Goal: Information Seeking & Learning: Learn about a topic

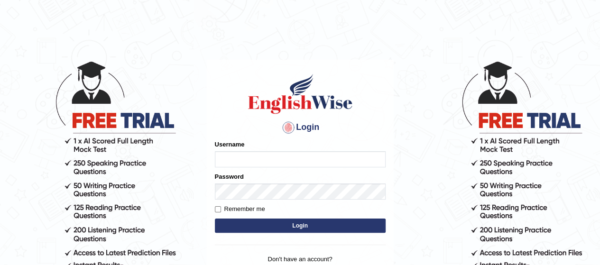
click at [231, 154] on input "Username" at bounding box center [300, 159] width 171 height 16
type input "[PERSON_NAME]"
click at [291, 222] on button "Login" at bounding box center [300, 226] width 171 height 14
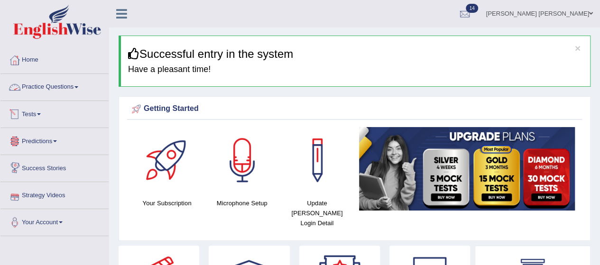
click at [47, 90] on link "Practice Questions" at bounding box center [54, 86] width 108 height 24
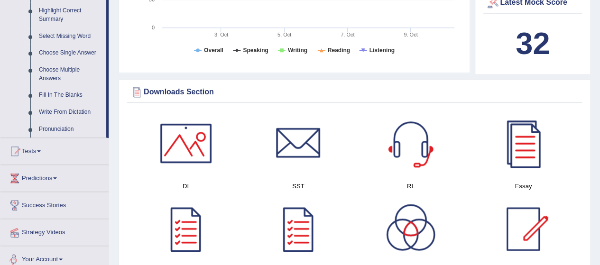
scroll to position [468, 0]
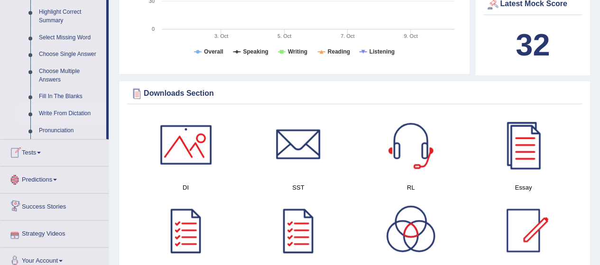
click at [70, 113] on link "Write From Dictation" at bounding box center [71, 113] width 72 height 17
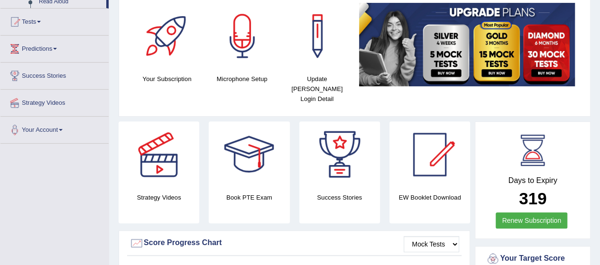
scroll to position [187, 0]
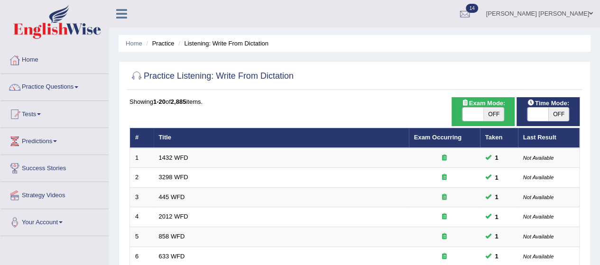
click at [181, 149] on td "1432 WFD" at bounding box center [281, 158] width 255 height 20
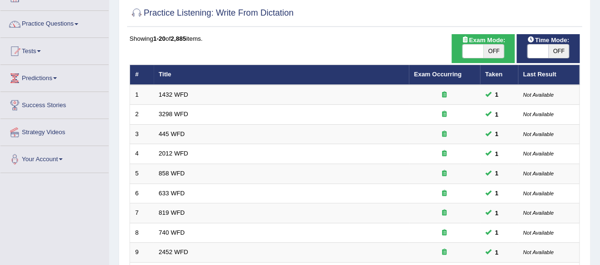
scroll to position [67, 0]
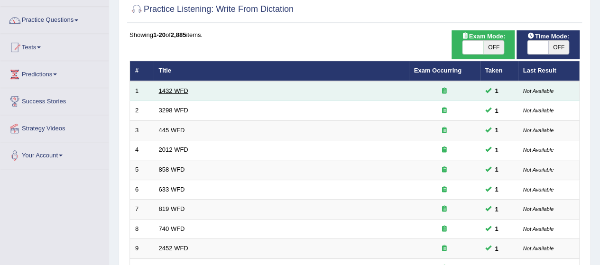
click at [164, 91] on link "1432 WFD" at bounding box center [173, 90] width 29 height 7
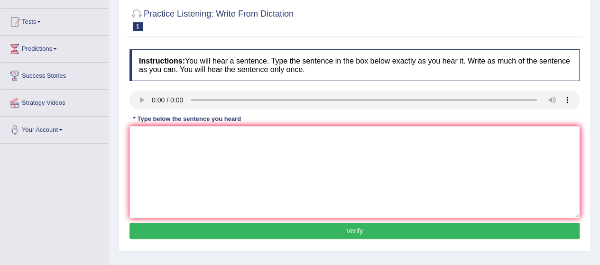
scroll to position [106, 0]
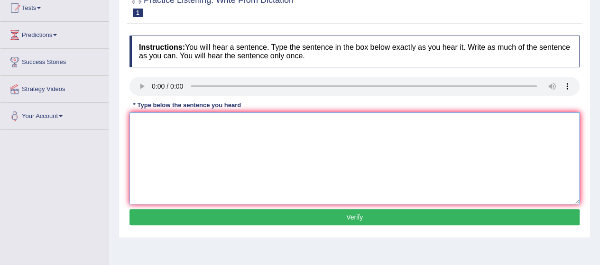
click at [154, 156] on textarea at bounding box center [354, 158] width 450 height 92
click at [131, 121] on textarea "is beneficial to your health." at bounding box center [354, 158] width 450 height 92
type textarea "More physical activity is beneficial to your health."
click at [215, 215] on button "Verify" at bounding box center [354, 217] width 450 height 16
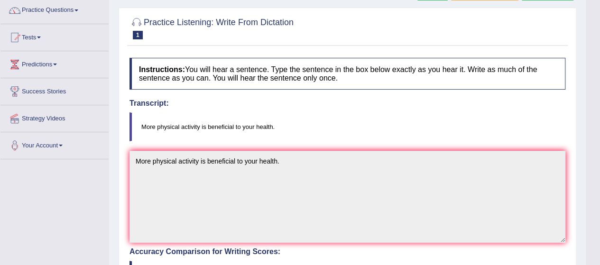
scroll to position [0, 0]
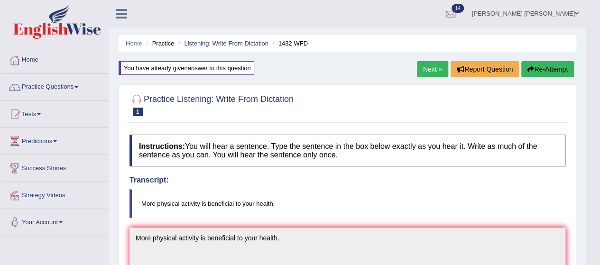
click at [425, 69] on link "Next »" at bounding box center [432, 69] width 31 height 16
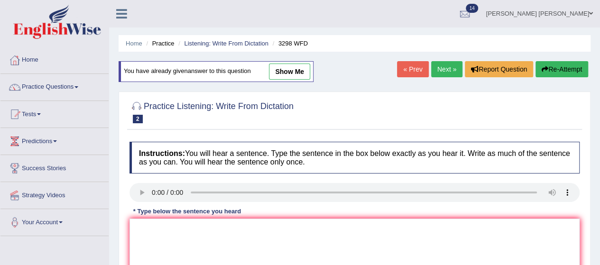
click at [289, 73] on link "show me" at bounding box center [289, 72] width 41 height 16
type textarea "Animal animals behaviour contains contain both similar and objects."
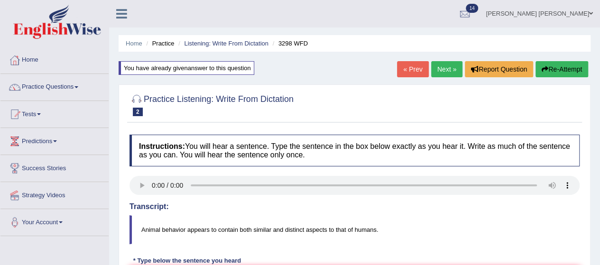
click at [551, 70] on button "Re-Attempt" at bounding box center [561, 69] width 53 height 16
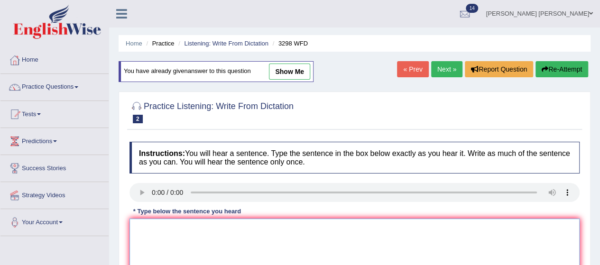
click at [203, 234] on textarea at bounding box center [354, 265] width 450 height 92
click at [161, 224] on textarea at bounding box center [354, 265] width 450 height 92
click at [129, 228] on textarea "to that of humans." at bounding box center [354, 265] width 450 height 92
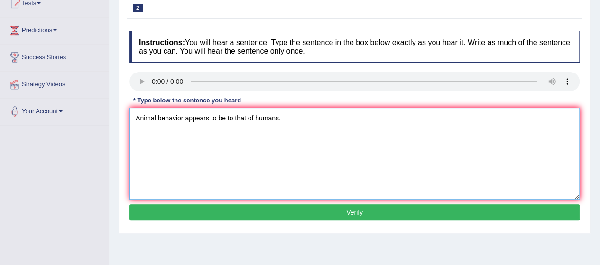
scroll to position [112, 0]
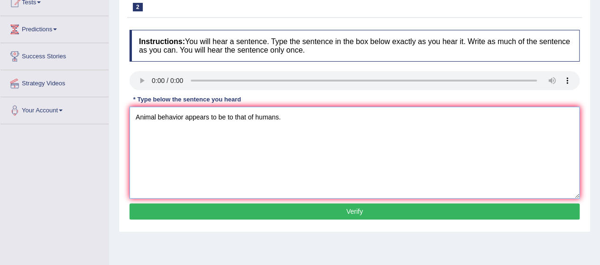
type textarea "Animal behavior appears to be to that of humans."
click at [242, 213] on button "Verify" at bounding box center [354, 211] width 450 height 16
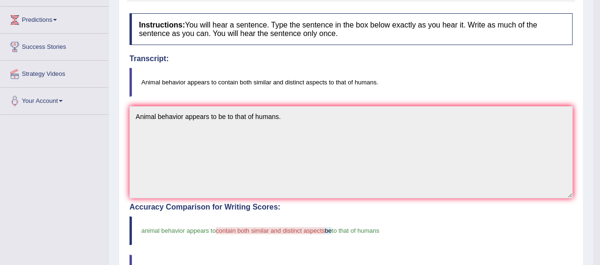
scroll to position [0, 0]
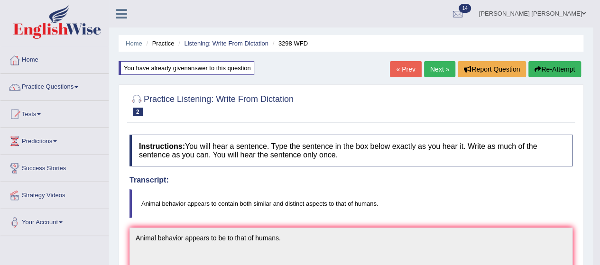
click at [442, 66] on link "Next »" at bounding box center [439, 69] width 31 height 16
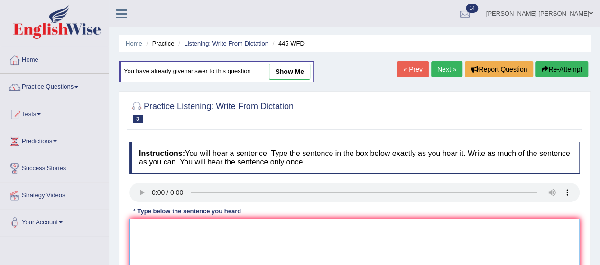
click at [161, 240] on textarea at bounding box center [354, 265] width 450 height 92
click at [139, 228] on textarea "s on mars" at bounding box center [354, 265] width 450 height 92
click at [132, 228] on textarea "spaceship on mars" at bounding box center [354, 265] width 450 height 92
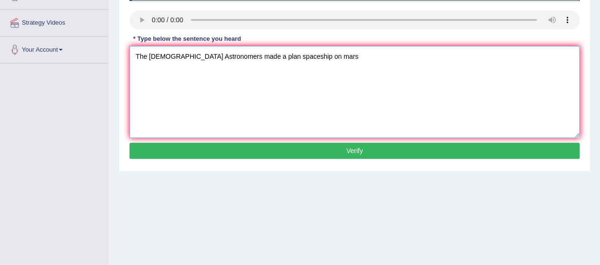
scroll to position [172, 0]
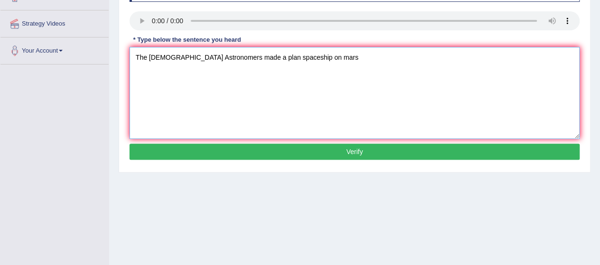
type textarea "The American Astronomers made a plan spaceship on mars"
click at [252, 152] on button "Verify" at bounding box center [354, 152] width 450 height 16
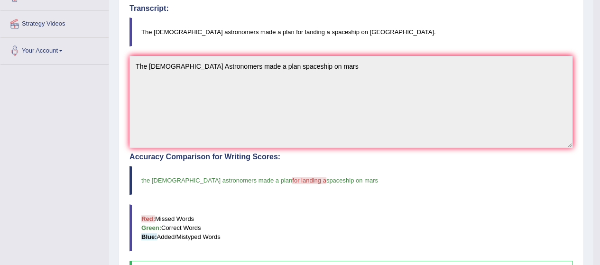
click at [257, 195] on div "Accuracy Comparison for Writing Scores: the american astronomers made a plan fo…" at bounding box center [350, 218] width 443 height 130
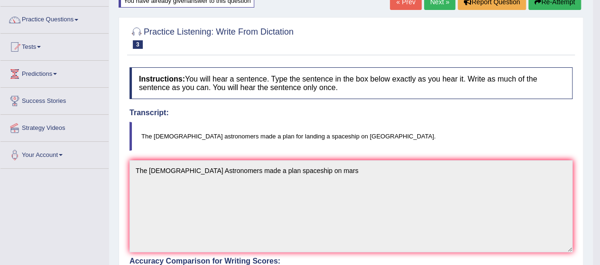
scroll to position [32, 0]
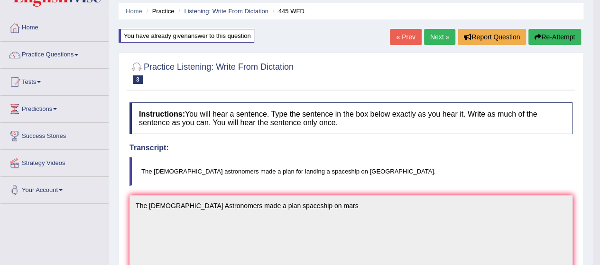
click at [441, 37] on link "Next »" at bounding box center [439, 37] width 31 height 16
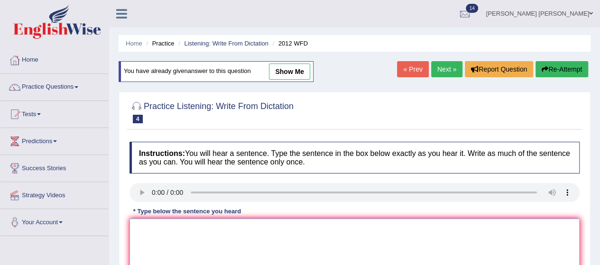
click at [176, 247] on textarea at bounding box center [354, 265] width 450 height 92
click at [131, 227] on textarea "on this topic." at bounding box center [354, 265] width 450 height 92
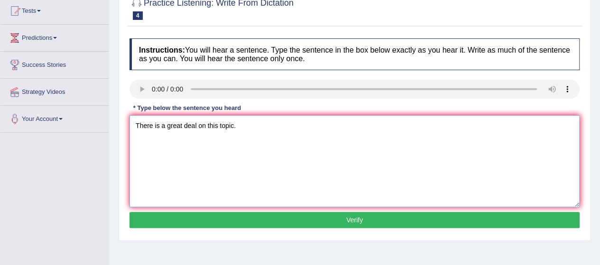
scroll to position [110, 0]
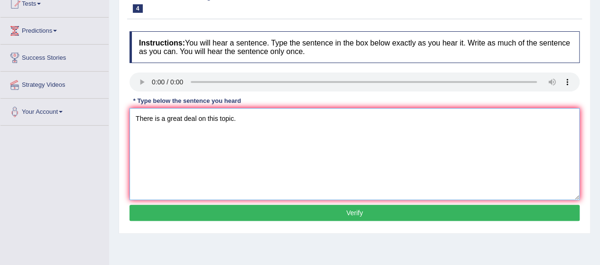
type textarea "There is a great deal on this topic."
click at [275, 206] on button "Verify" at bounding box center [354, 213] width 450 height 16
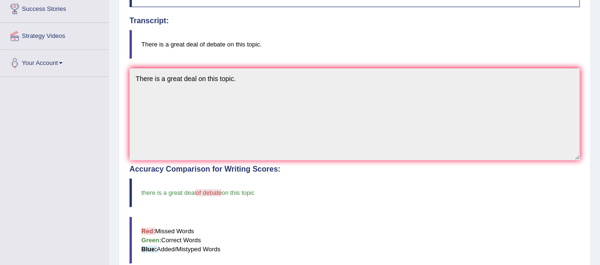
scroll to position [0, 0]
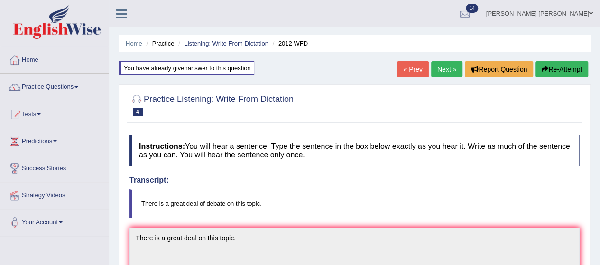
click at [447, 69] on link "Next »" at bounding box center [446, 69] width 31 height 16
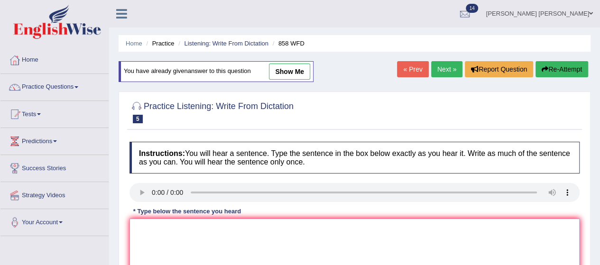
click at [166, 237] on textarea at bounding box center [354, 265] width 450 height 92
click at [133, 229] on textarea "interested in historians." at bounding box center [354, 265] width 450 height 92
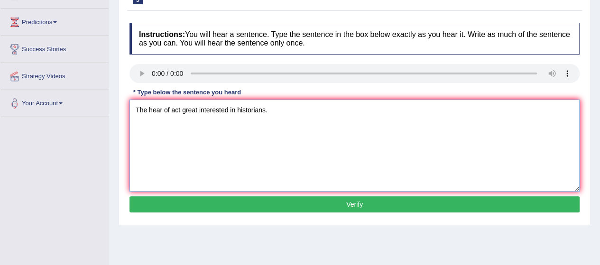
scroll to position [121, 0]
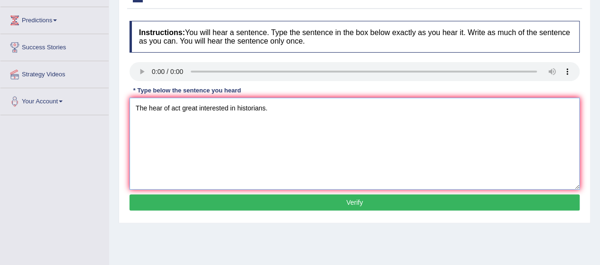
type textarea "The hear of act great interested in historians."
click at [212, 201] on button "Verify" at bounding box center [354, 202] width 450 height 16
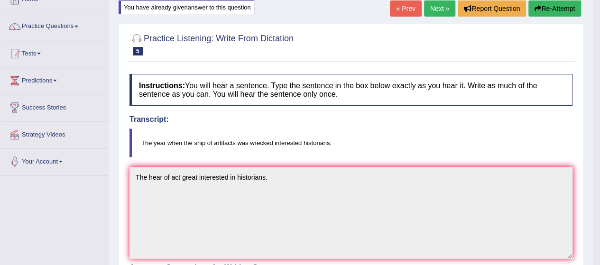
scroll to position [57, 0]
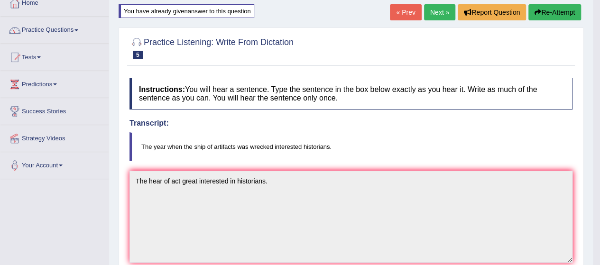
click at [547, 10] on button "Re-Attempt" at bounding box center [554, 12] width 53 height 16
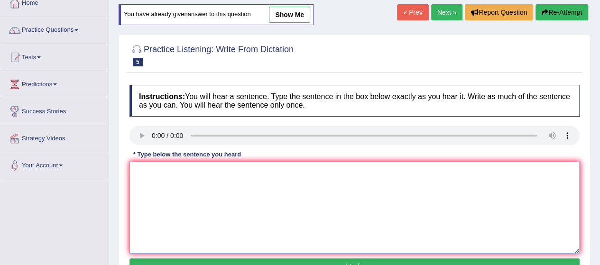
click at [161, 184] on textarea at bounding box center [354, 208] width 450 height 92
click at [133, 171] on textarea "ship of articrafts interested in historians." at bounding box center [354, 208] width 450 height 92
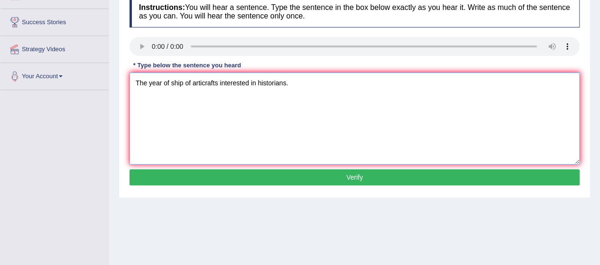
scroll to position [179, 0]
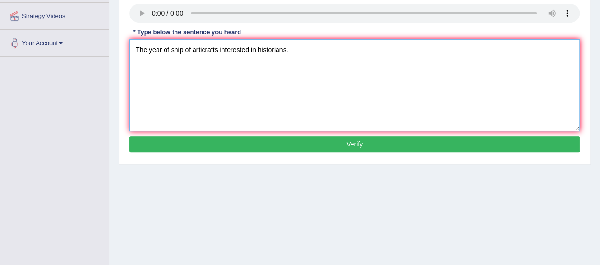
type textarea "The year of ship of articrafts interested in historians."
click at [261, 150] on button "Verify" at bounding box center [354, 144] width 450 height 16
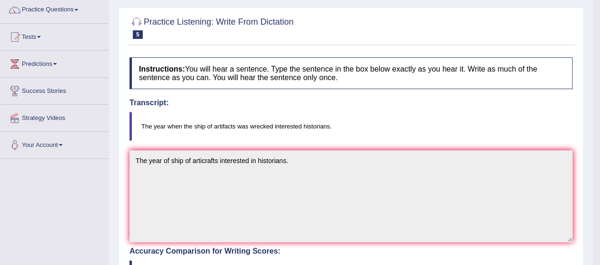
scroll to position [0, 0]
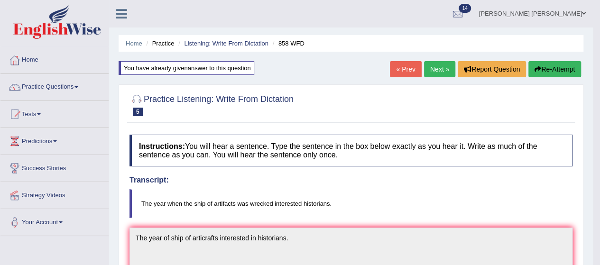
click at [442, 65] on link "Next »" at bounding box center [439, 69] width 31 height 16
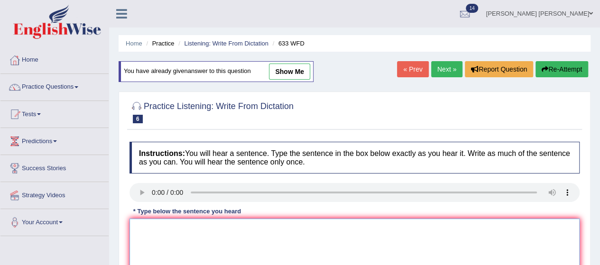
click at [183, 241] on textarea at bounding box center [354, 265] width 450 height 92
click at [131, 229] on textarea "makes us feel better." at bounding box center [354, 265] width 450 height 92
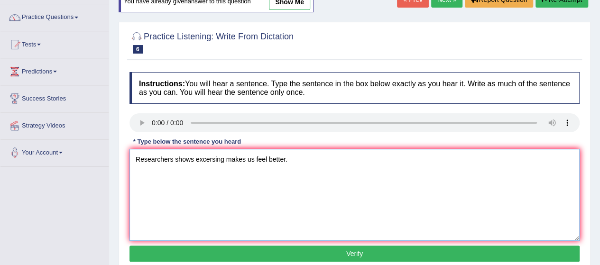
scroll to position [73, 0]
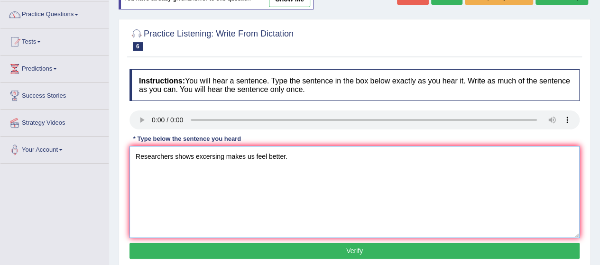
type textarea "Researchers shows excersing makes us feel better."
click at [216, 248] on button "Verify" at bounding box center [354, 251] width 450 height 16
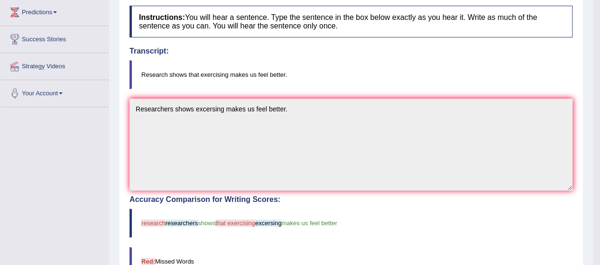
scroll to position [0, 0]
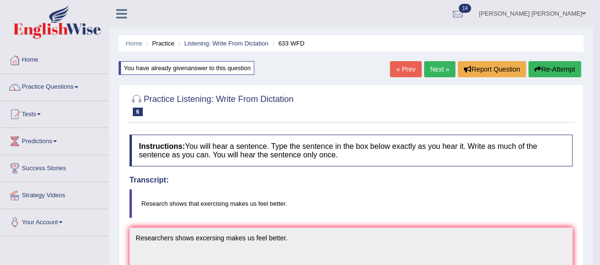
click at [435, 67] on link "Next »" at bounding box center [439, 69] width 31 height 16
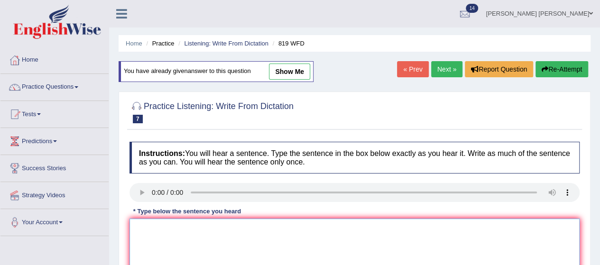
click at [142, 246] on textarea at bounding box center [354, 265] width 450 height 92
click at [132, 227] on textarea "throughout there lives." at bounding box center [354, 265] width 450 height 92
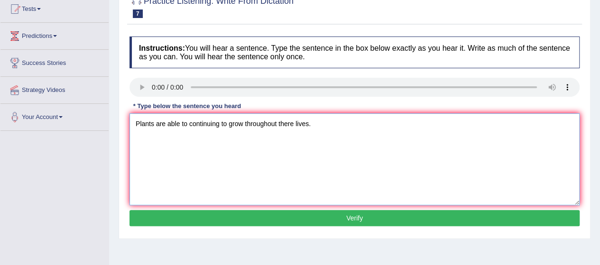
scroll to position [107, 0]
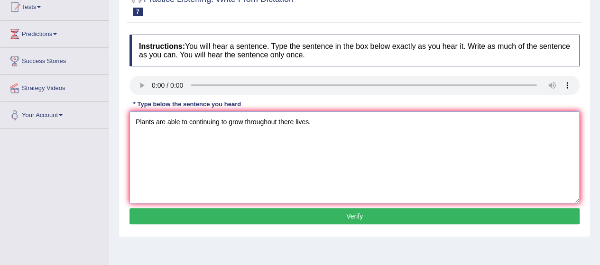
type textarea "Plants are able to continuing to grow throughout there lives."
click at [212, 214] on button "Verify" at bounding box center [354, 216] width 450 height 16
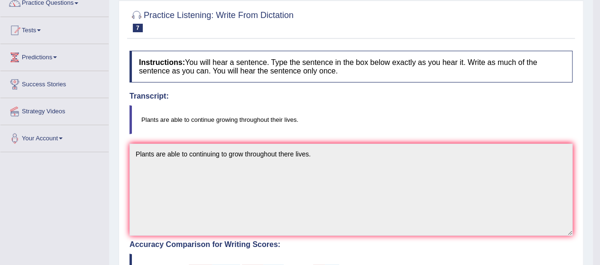
scroll to position [0, 0]
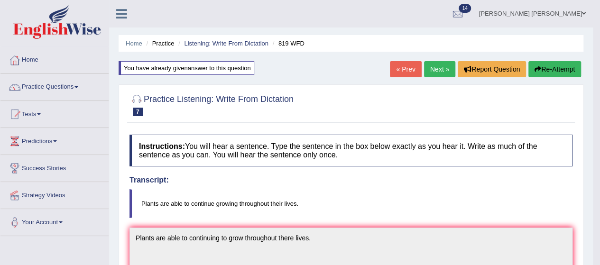
click at [437, 72] on link "Next »" at bounding box center [439, 69] width 31 height 16
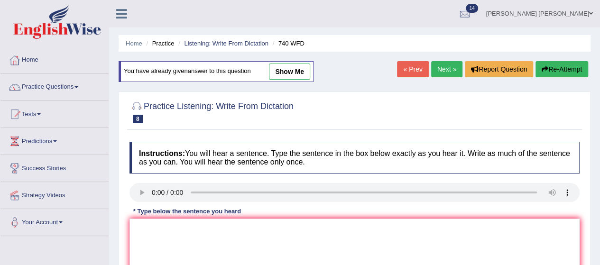
scroll to position [105, 0]
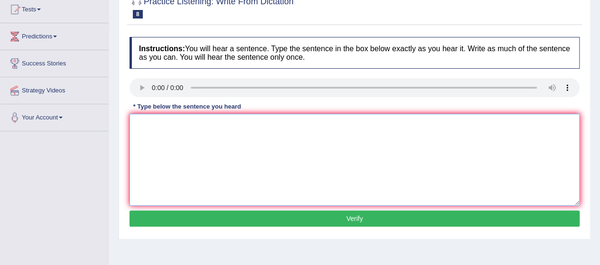
click at [173, 171] on textarea at bounding box center [354, 160] width 450 height 92
click at [131, 123] on textarea "was carried in the classroom." at bounding box center [354, 160] width 450 height 92
type textarea "The series of observation was carried in the classroom."
click at [257, 216] on button "Verify" at bounding box center [354, 218] width 450 height 16
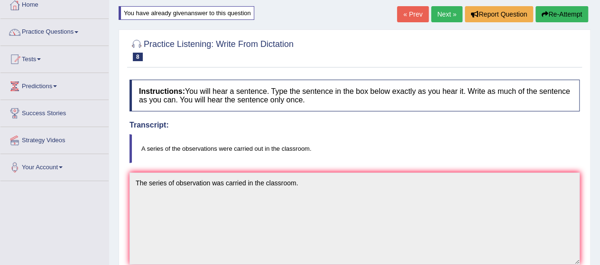
scroll to position [55, 0]
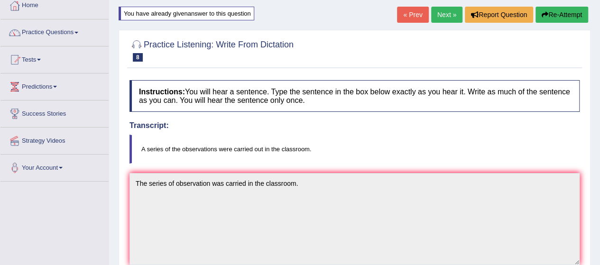
click at [558, 11] on button "Re-Attempt" at bounding box center [561, 15] width 53 height 16
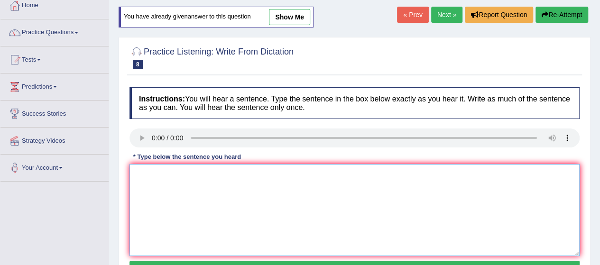
click at [168, 199] on textarea at bounding box center [354, 210] width 450 height 92
click at [132, 173] on textarea "was carried out in the classroom." at bounding box center [354, 210] width 450 height 92
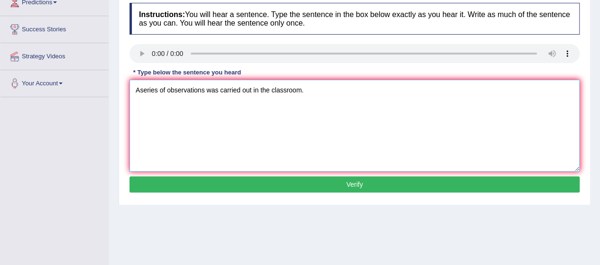
scroll to position [140, 0]
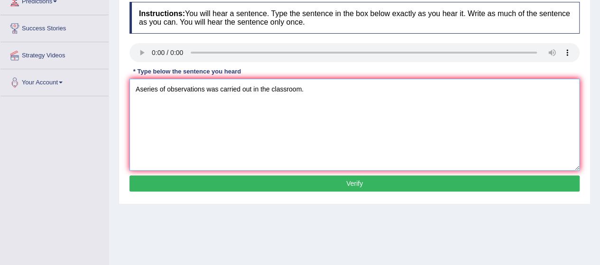
type textarea "Aseries of observations was carried out in the classroom."
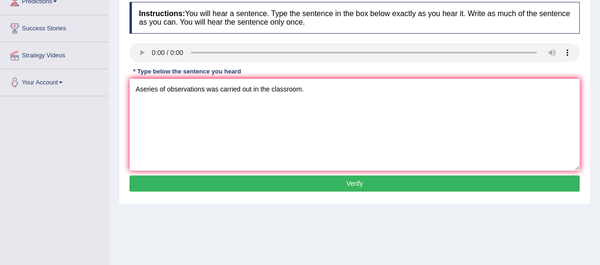
click at [318, 181] on button "Verify" at bounding box center [354, 183] width 450 height 16
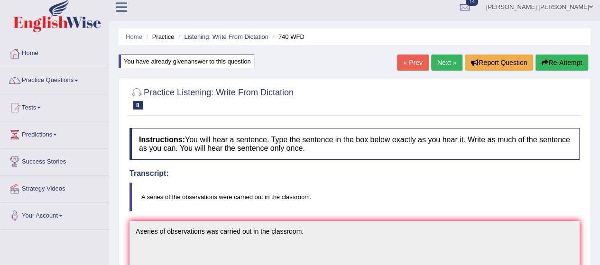
scroll to position [0, 0]
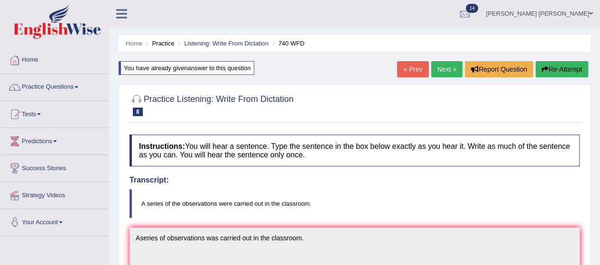
click at [447, 67] on link "Next »" at bounding box center [446, 69] width 31 height 16
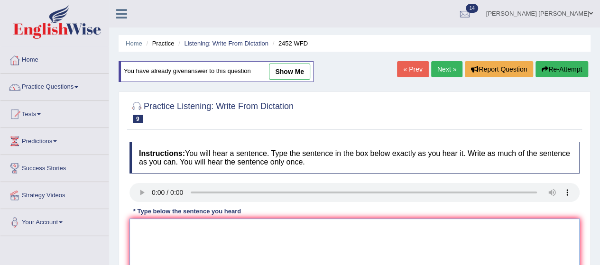
click at [182, 248] on textarea at bounding box center [354, 265] width 450 height 92
click at [131, 227] on textarea "debate of value of knowledge." at bounding box center [354, 265] width 450 height 92
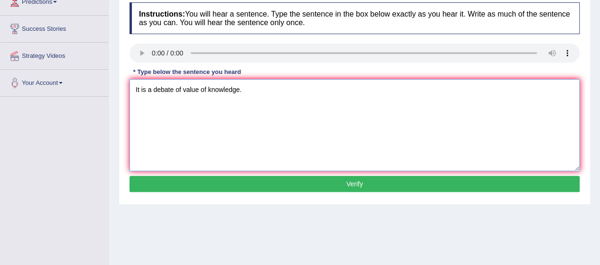
scroll to position [143, 0]
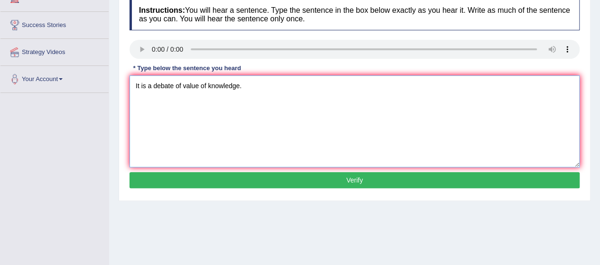
type textarea "It is a debate of value of knowledge."
click at [300, 182] on button "Verify" at bounding box center [354, 180] width 450 height 16
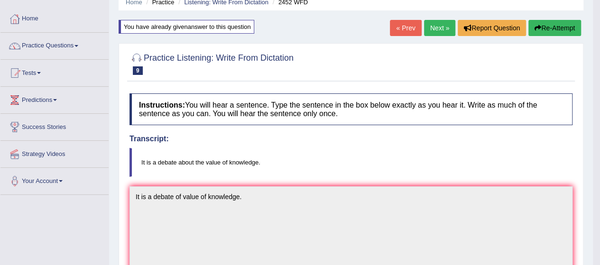
scroll to position [0, 0]
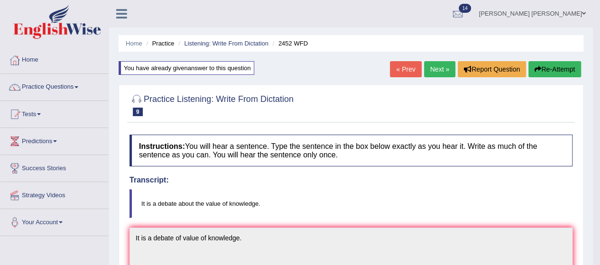
click at [436, 73] on link "Next »" at bounding box center [439, 69] width 31 height 16
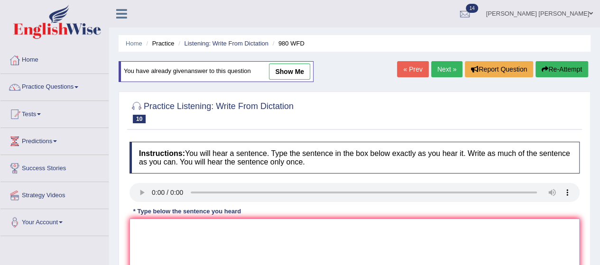
click at [182, 246] on textarea at bounding box center [354, 265] width 450 height 92
click at [131, 228] on textarea "in seminars and tuturiols." at bounding box center [354, 265] width 450 height 92
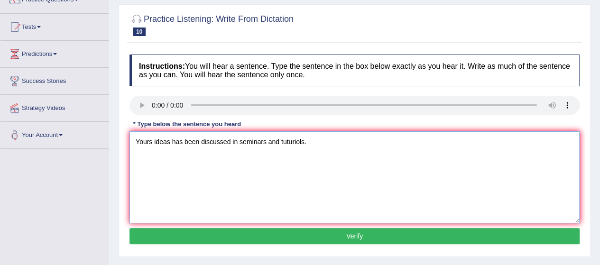
scroll to position [88, 0]
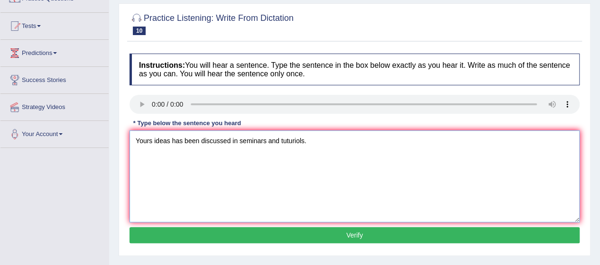
type textarea "Yours ideas has been discussed in seminars and tuturiols."
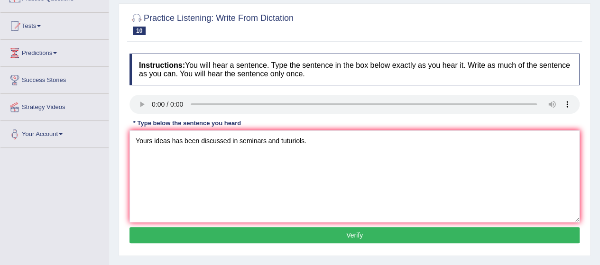
click at [312, 236] on button "Verify" at bounding box center [354, 235] width 450 height 16
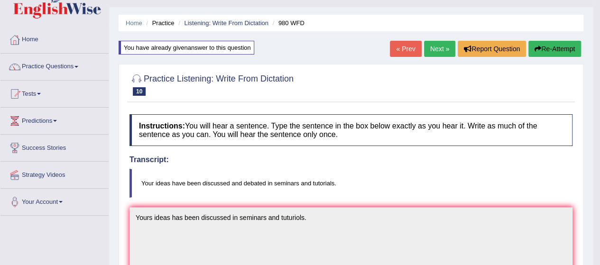
scroll to position [19, 0]
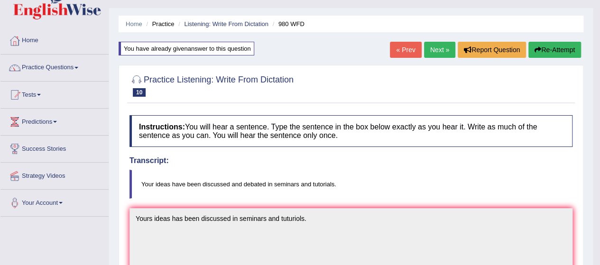
click at [445, 45] on link "Next »" at bounding box center [439, 50] width 31 height 16
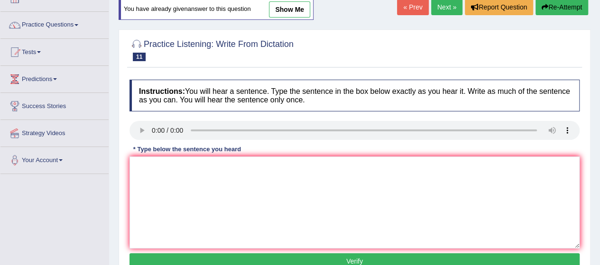
scroll to position [62, 0]
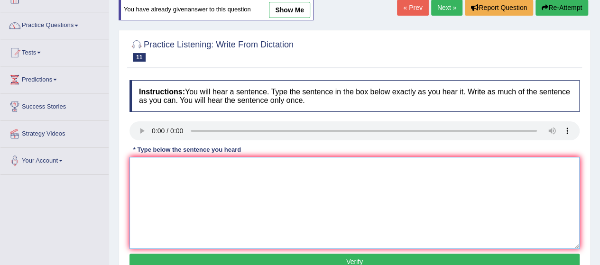
click at [198, 192] on textarea at bounding box center [354, 203] width 450 height 92
click at [132, 165] on textarea "in specific field is called jorgon." at bounding box center [354, 203] width 450 height 92
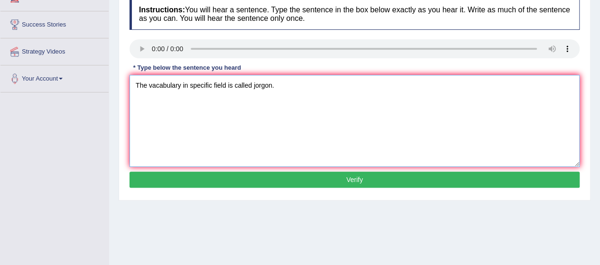
scroll to position [145, 0]
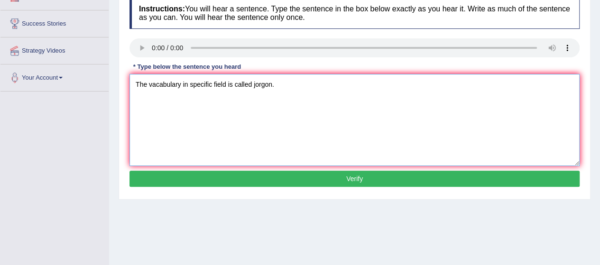
type textarea "The vacabulary in specific field is called jorgon."
click at [239, 177] on button "Verify" at bounding box center [354, 179] width 450 height 16
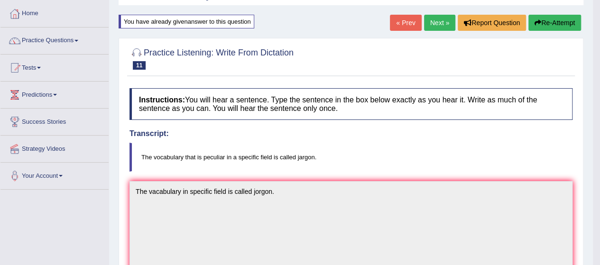
scroll to position [43, 0]
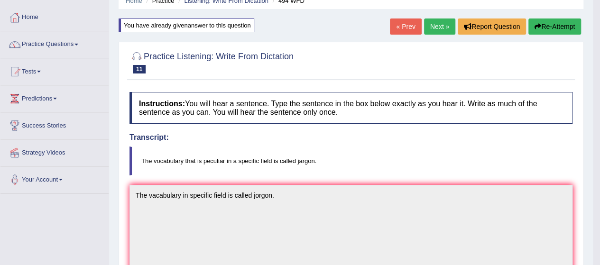
click at [534, 24] on icon "button" at bounding box center [537, 26] width 7 height 7
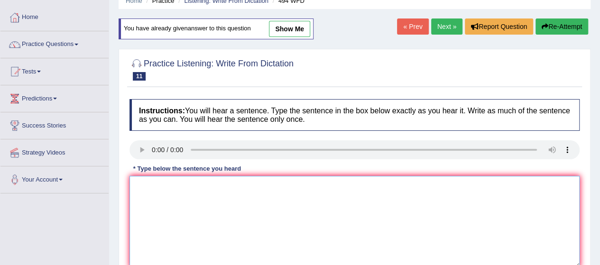
click at [197, 211] on textarea at bounding box center [354, 222] width 450 height 92
click at [130, 183] on textarea "in specific feild is called jargon." at bounding box center [354, 222] width 450 height 92
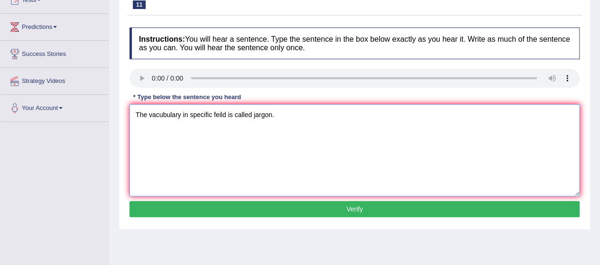
scroll to position [116, 0]
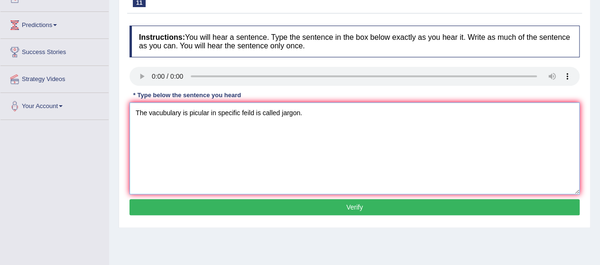
type textarea "The vacubulary is picular in specific feild is called jargon."
click at [264, 200] on button "Verify" at bounding box center [354, 207] width 450 height 16
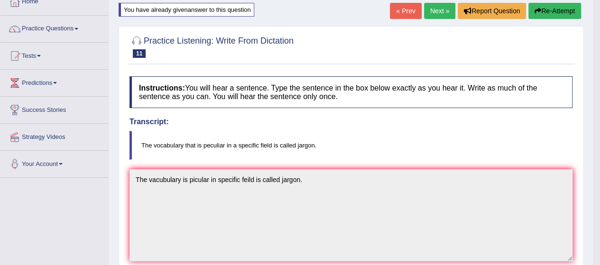
scroll to position [57, 0]
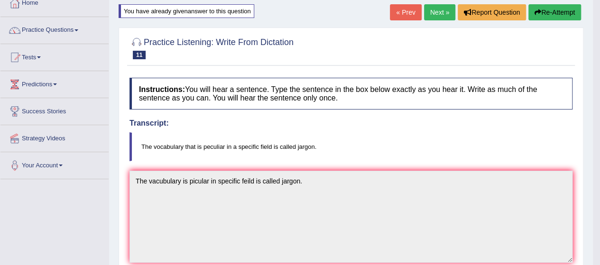
click at [556, 11] on button "Re-Attempt" at bounding box center [554, 12] width 53 height 16
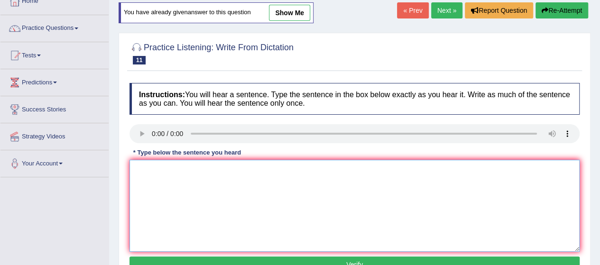
click at [173, 175] on textarea at bounding box center [354, 206] width 450 height 92
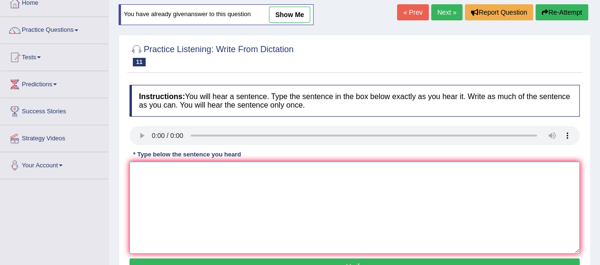
click at [224, 193] on textarea at bounding box center [354, 208] width 450 height 92
click at [132, 171] on textarea "in a specific feild is called jargon." at bounding box center [354, 208] width 450 height 92
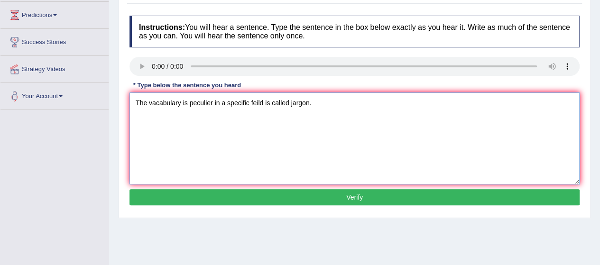
scroll to position [132, 0]
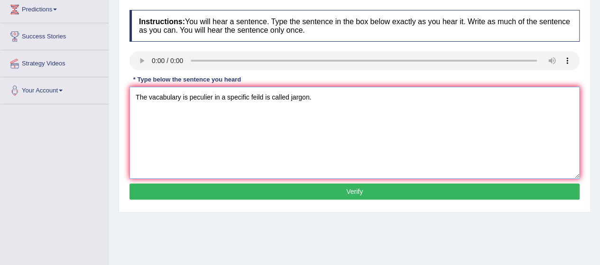
type textarea "The vacabulary is peculier in a specific feild is called jargon."
click at [262, 189] on button "Verify" at bounding box center [354, 191] width 450 height 16
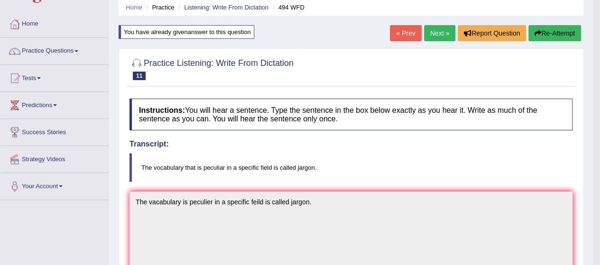
scroll to position [0, 0]
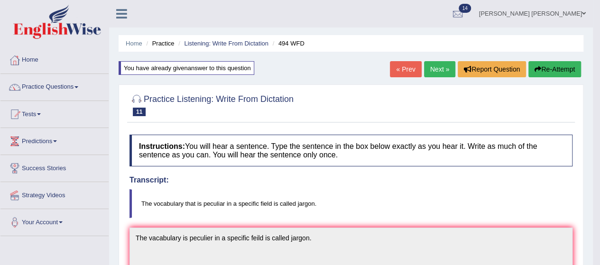
click at [435, 64] on link "Next »" at bounding box center [439, 69] width 31 height 16
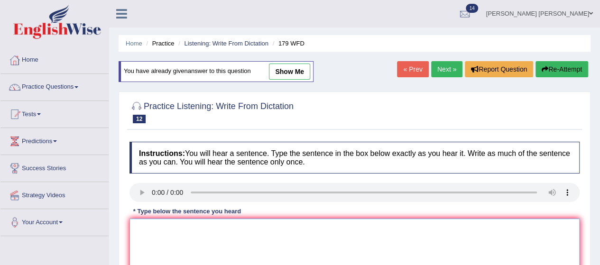
click at [173, 249] on textarea at bounding box center [354, 265] width 450 height 92
click at [130, 228] on textarea "formal m at u." at bounding box center [354, 265] width 450 height 92
click at [218, 228] on textarea "Lecturers are more formal m at u." at bounding box center [354, 265] width 450 height 92
click at [250, 224] on textarea "Lecturers are more formal method at u." at bounding box center [354, 265] width 450 height 92
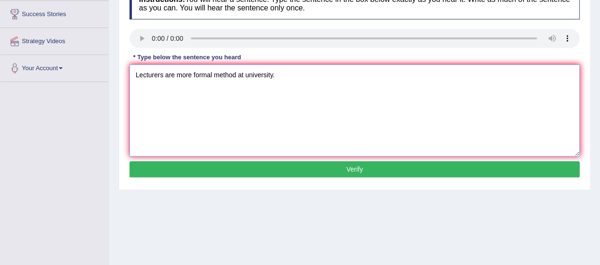
scroll to position [155, 0]
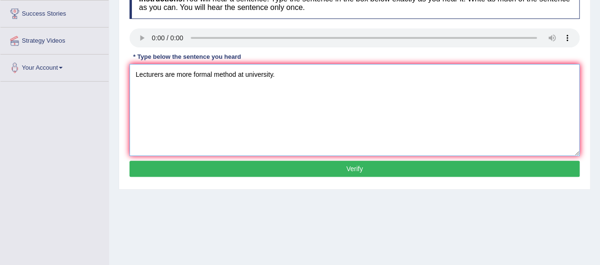
type textarea "Lecturers are more formal method at university."
click at [313, 169] on button "Verify" at bounding box center [354, 169] width 450 height 16
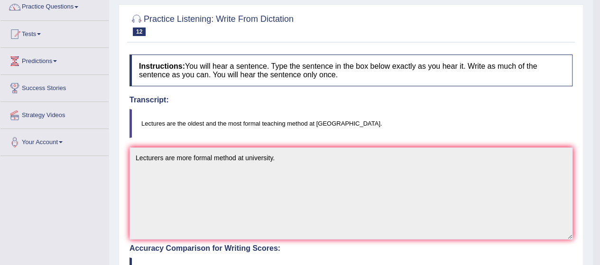
scroll to position [0, 0]
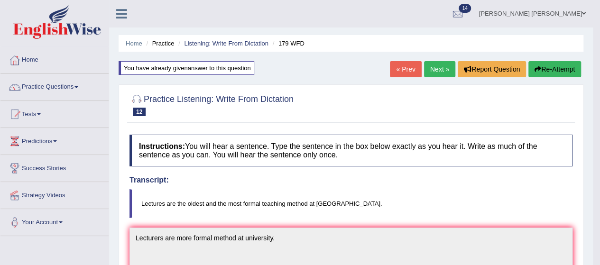
click at [548, 73] on button "Re-Attempt" at bounding box center [554, 69] width 53 height 16
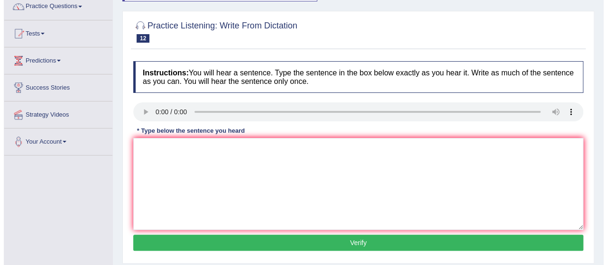
scroll to position [97, 0]
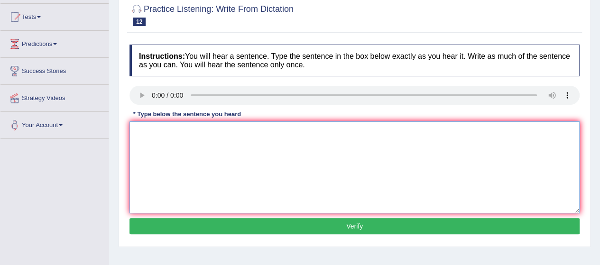
click at [159, 136] on textarea at bounding box center [354, 167] width 450 height 92
click at [234, 128] on textarea "l are the oldest and most formal m at university." at bounding box center [354, 167] width 450 height 92
click at [136, 129] on textarea "l are the oldest and most formal method at university." at bounding box center [354, 167] width 450 height 92
type textarea "lectures are the oldest and most formal method at university."
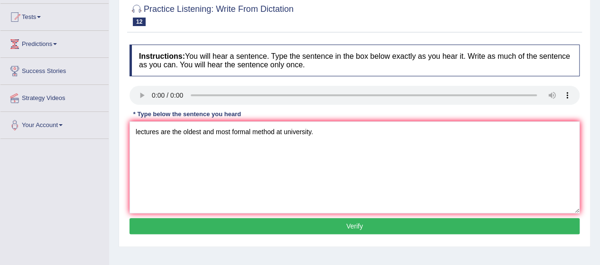
click at [272, 230] on button "Verify" at bounding box center [354, 226] width 450 height 16
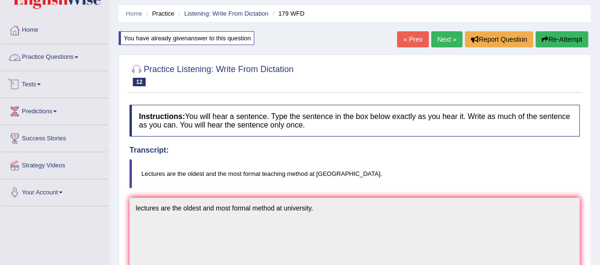
scroll to position [0, 0]
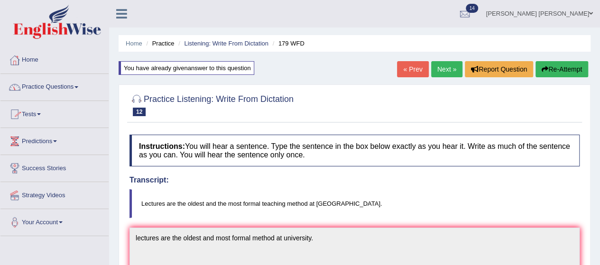
click at [52, 88] on link "Practice Questions" at bounding box center [54, 86] width 108 height 24
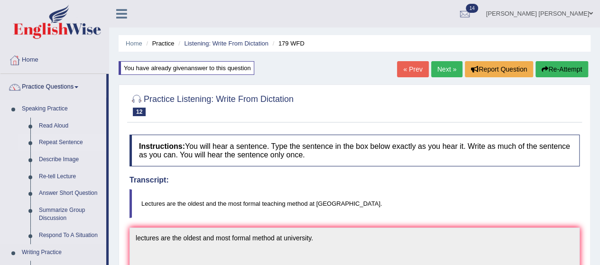
click at [54, 142] on link "Repeat Sentence" at bounding box center [71, 142] width 72 height 17
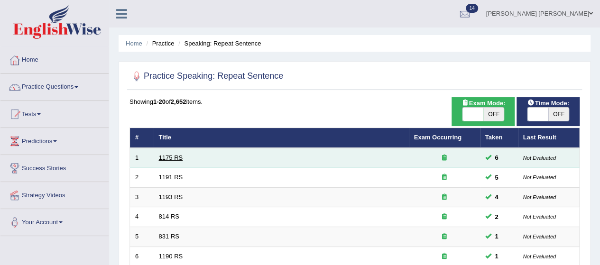
click at [173, 159] on link "1175 RS" at bounding box center [171, 157] width 24 height 7
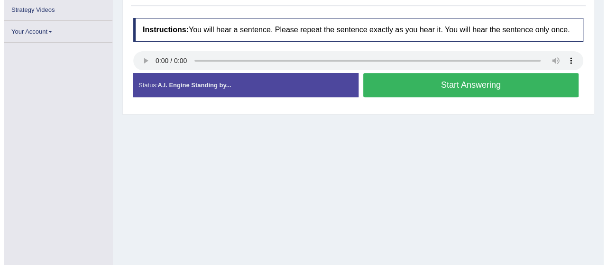
scroll to position [185, 0]
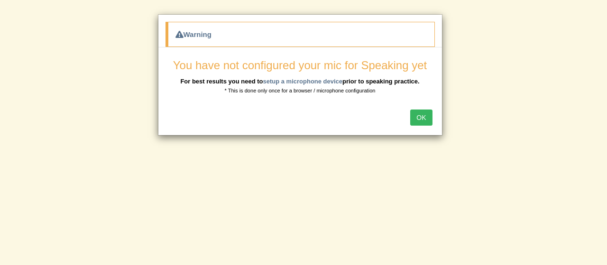
click at [421, 118] on button "OK" at bounding box center [421, 117] width 22 height 16
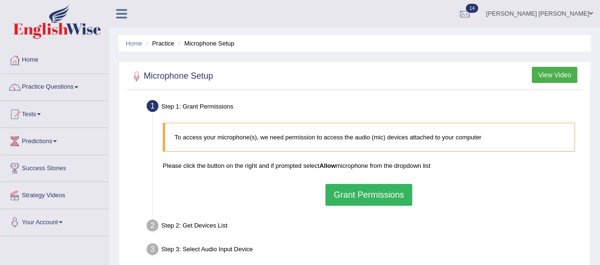
click at [368, 60] on div "Home Practice Microphone Setup You have already completed the setup earlier wit…" at bounding box center [354, 237] width 491 height 474
click at [35, 60] on link "Home" at bounding box center [54, 59] width 108 height 24
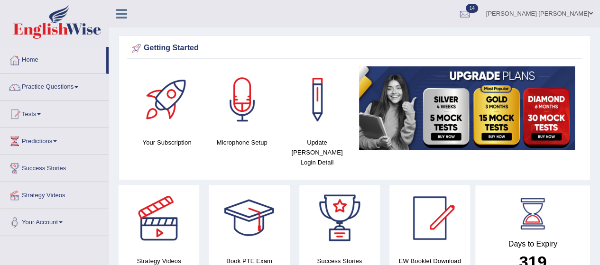
click at [61, 87] on link "Practice Questions" at bounding box center [54, 86] width 108 height 24
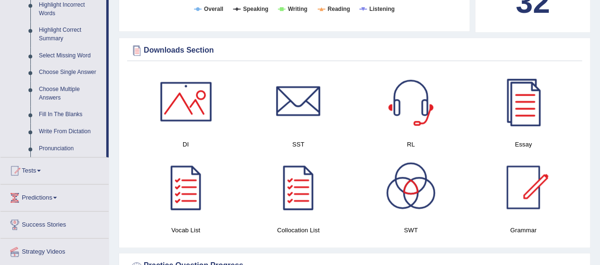
scroll to position [451, 0]
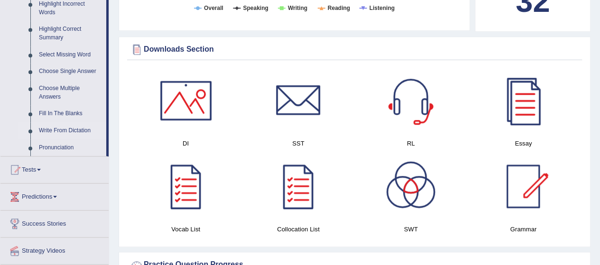
click at [58, 126] on link "Write From Dictation" at bounding box center [71, 130] width 72 height 17
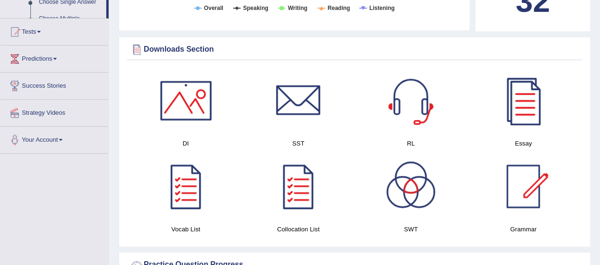
scroll to position [329, 0]
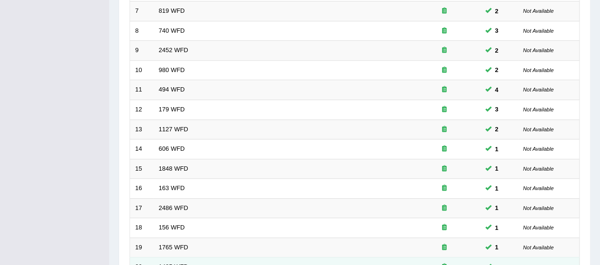
scroll to position [358, 0]
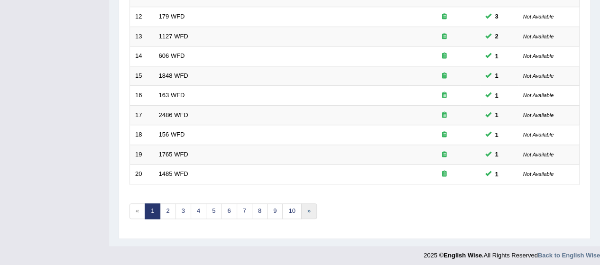
click at [306, 203] on link "»" at bounding box center [309, 211] width 16 height 16
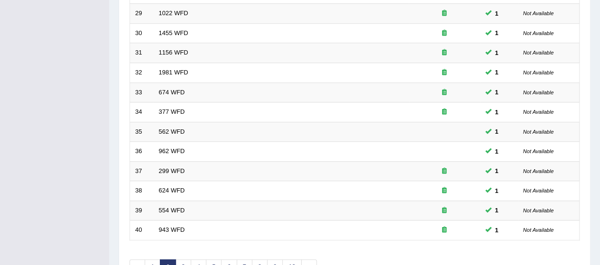
scroll to position [358, 0]
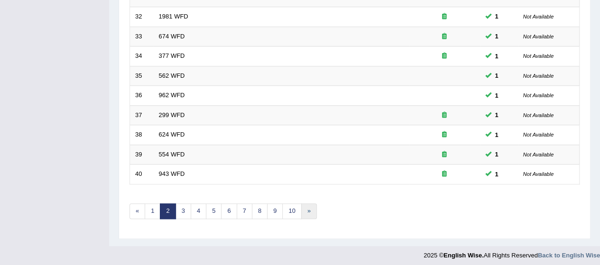
click at [303, 208] on link "»" at bounding box center [309, 211] width 16 height 16
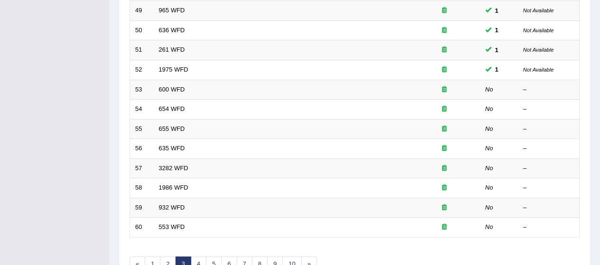
scroll to position [358, 0]
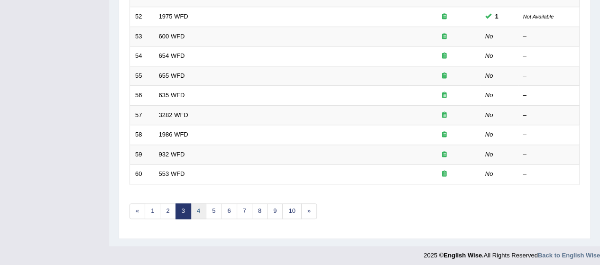
click at [197, 207] on link "4" at bounding box center [199, 211] width 16 height 16
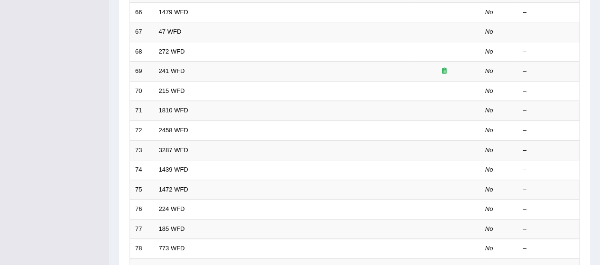
scroll to position [358, 0]
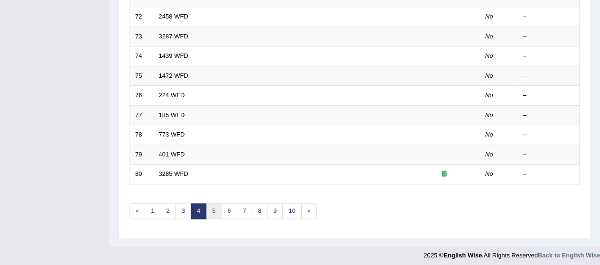
click at [212, 203] on link "5" at bounding box center [214, 211] width 16 height 16
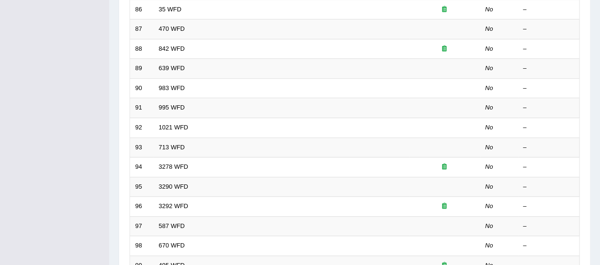
scroll to position [358, 0]
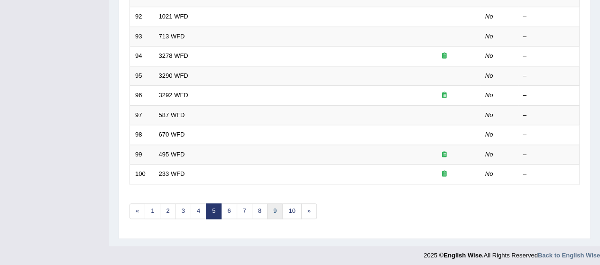
click at [273, 208] on link "9" at bounding box center [275, 211] width 16 height 16
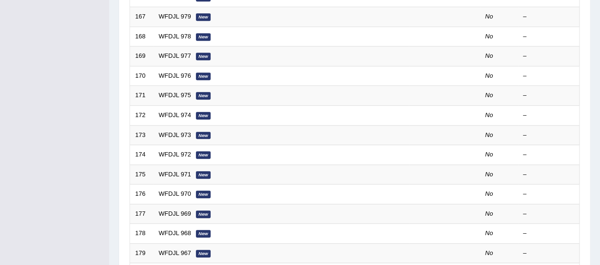
scroll to position [358, 0]
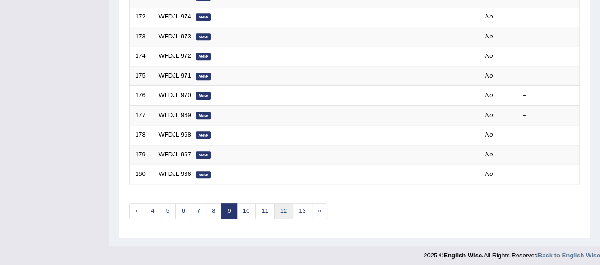
click at [287, 206] on link "12" at bounding box center [283, 211] width 19 height 16
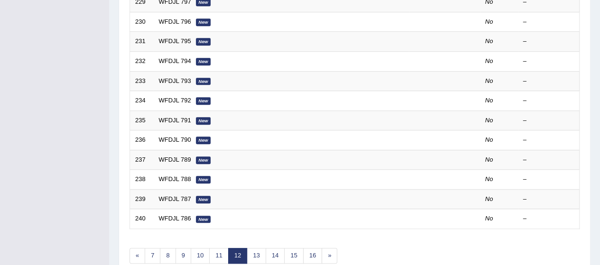
scroll to position [358, 0]
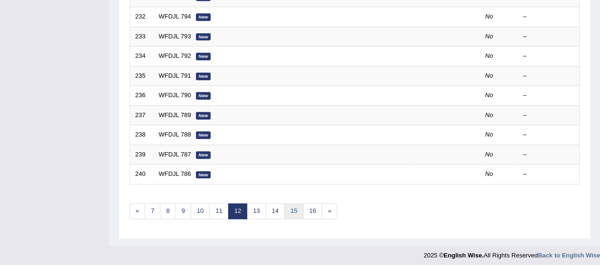
click at [287, 206] on link "15" at bounding box center [293, 211] width 19 height 16
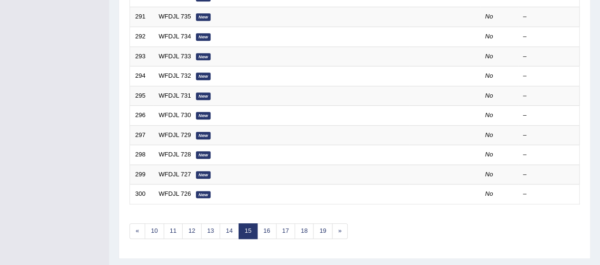
scroll to position [358, 0]
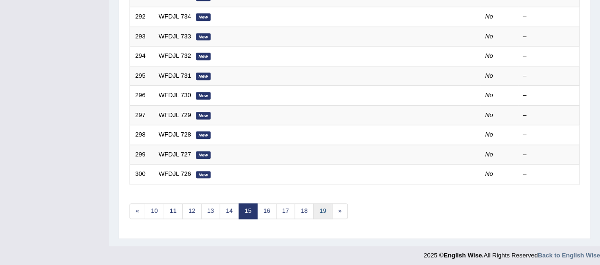
click at [318, 204] on link "19" at bounding box center [322, 211] width 19 height 16
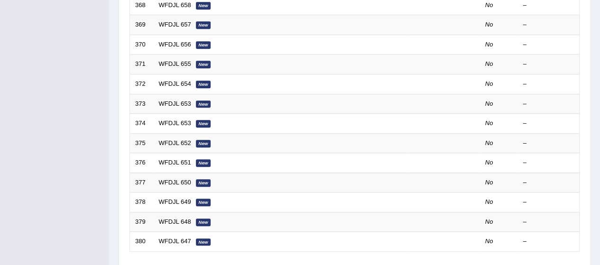
scroll to position [358, 0]
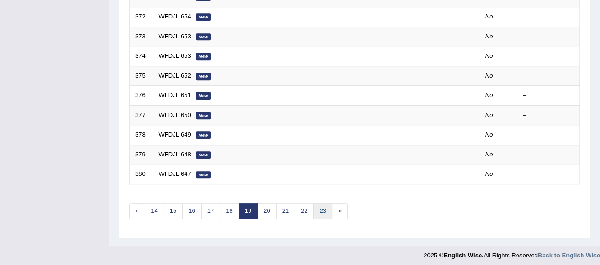
click at [323, 207] on link "23" at bounding box center [322, 211] width 19 height 16
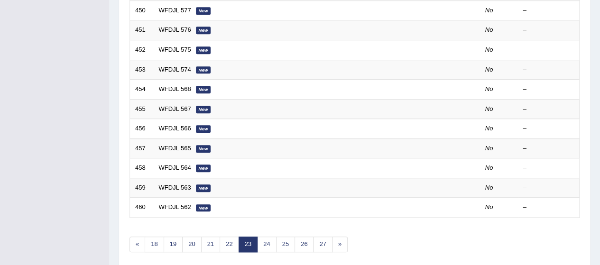
scroll to position [358, 0]
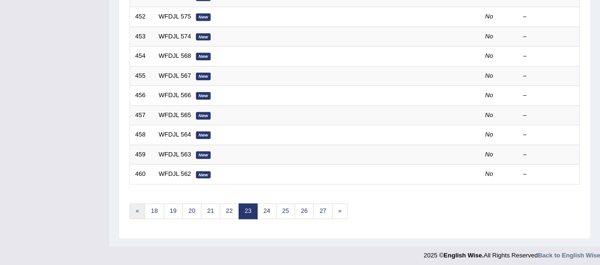
click at [139, 208] on link "«" at bounding box center [137, 211] width 16 height 16
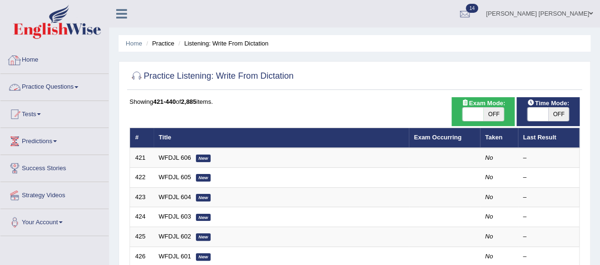
click at [40, 57] on link "Home" at bounding box center [54, 59] width 108 height 24
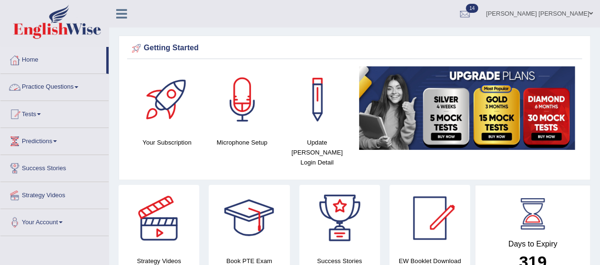
click at [54, 80] on link "Practice Questions" at bounding box center [54, 86] width 108 height 24
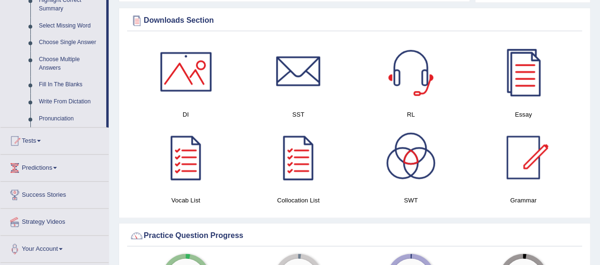
scroll to position [483, 0]
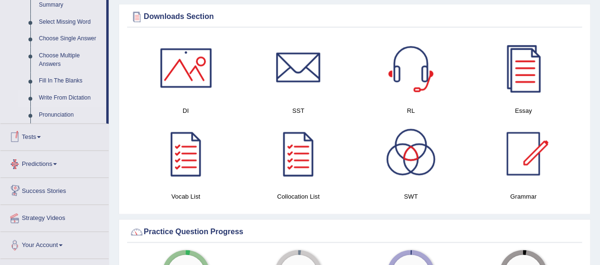
click at [81, 97] on link "Write From Dictation" at bounding box center [71, 98] width 72 height 17
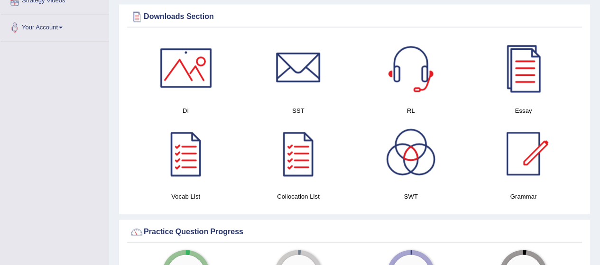
scroll to position [144, 0]
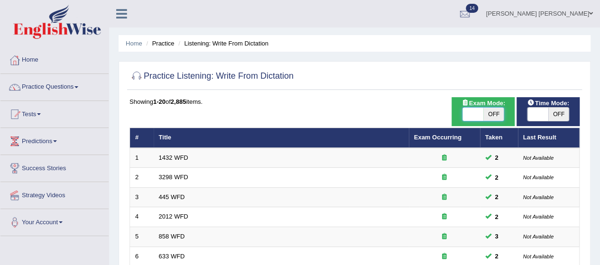
click at [475, 113] on span at bounding box center [472, 114] width 21 height 13
checkbox input "true"
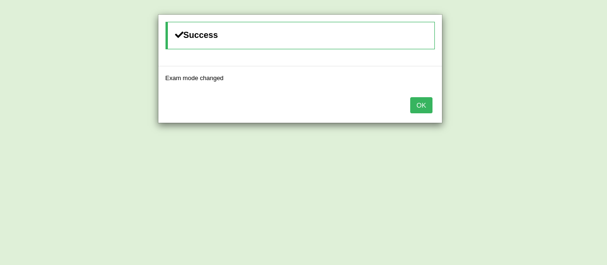
click at [425, 103] on button "OK" at bounding box center [421, 105] width 22 height 16
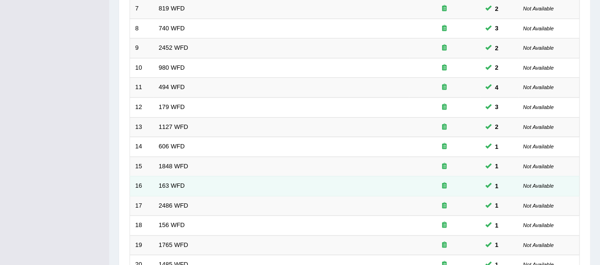
scroll to position [265, 0]
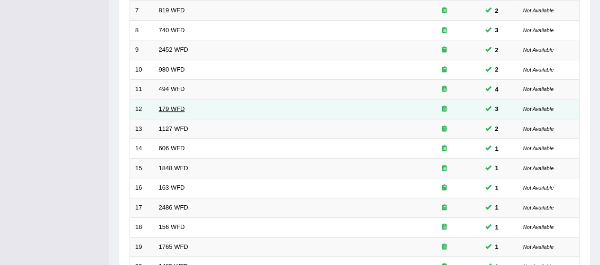
click at [165, 107] on link "179 WFD" at bounding box center [172, 108] width 26 height 7
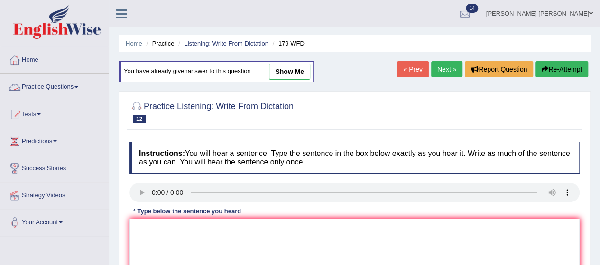
click at [38, 85] on link "Practice Questions" at bounding box center [54, 86] width 108 height 24
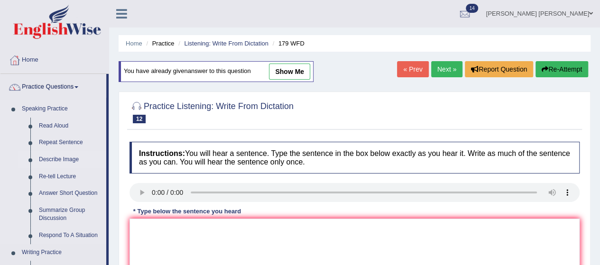
click at [44, 161] on link "Describe Image" at bounding box center [71, 159] width 72 height 17
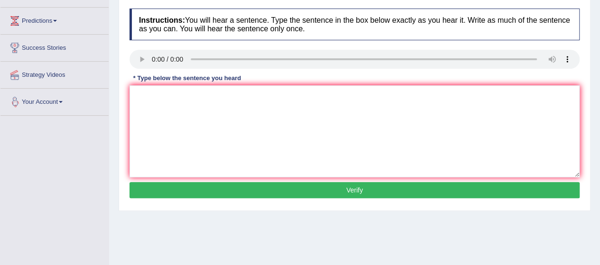
scroll to position [232, 0]
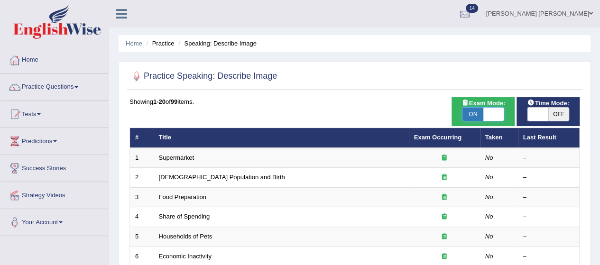
click at [490, 117] on span at bounding box center [493, 114] width 21 height 13
checkbox input "false"
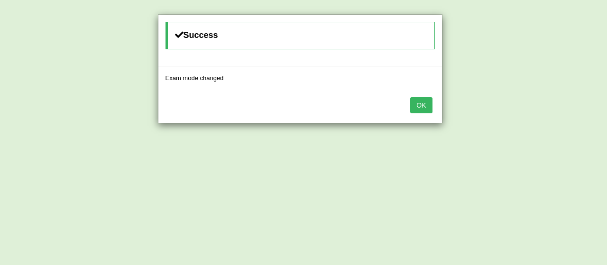
click at [421, 105] on button "OK" at bounding box center [421, 105] width 22 height 16
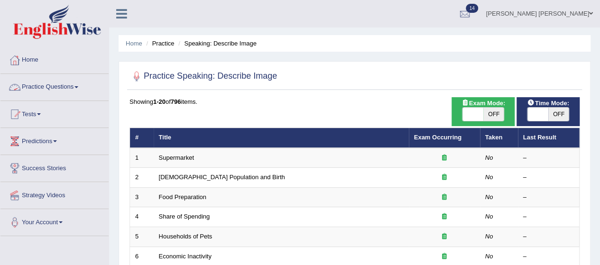
click at [64, 85] on link "Practice Questions" at bounding box center [54, 86] width 108 height 24
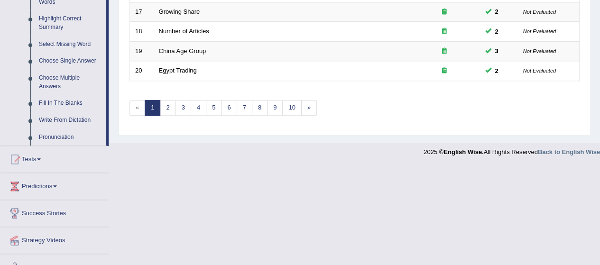
scroll to position [476, 0]
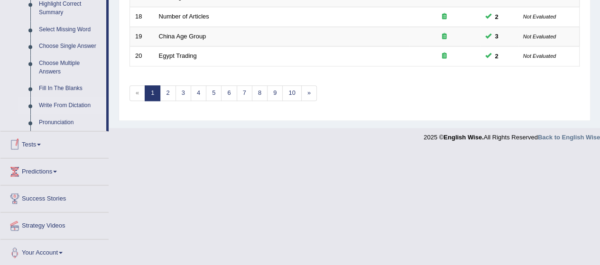
click at [73, 104] on link "Write From Dictation" at bounding box center [71, 105] width 72 height 17
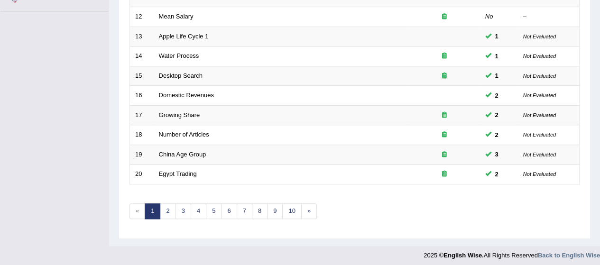
scroll to position [131, 0]
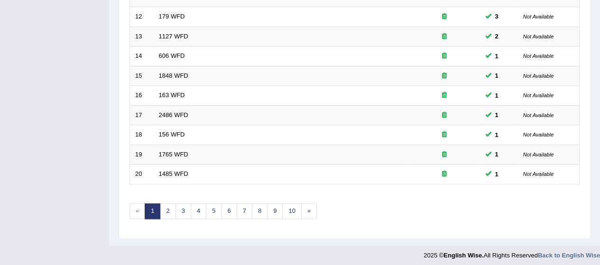
scroll to position [279, 0]
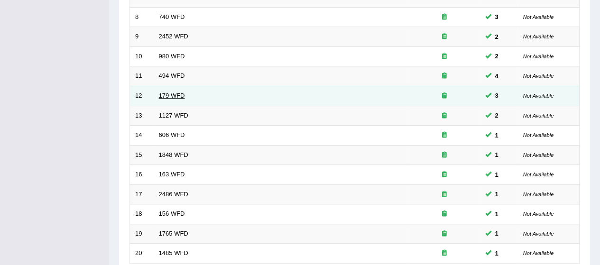
click at [167, 92] on link "179 WFD" at bounding box center [172, 95] width 26 height 7
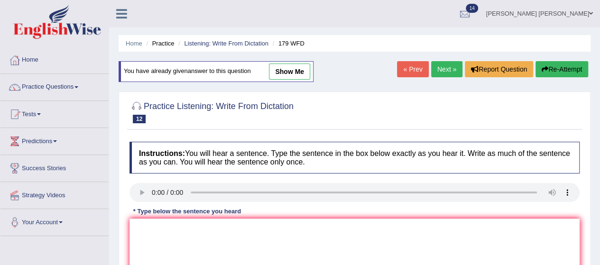
click at [450, 68] on link "Next »" at bounding box center [446, 69] width 31 height 16
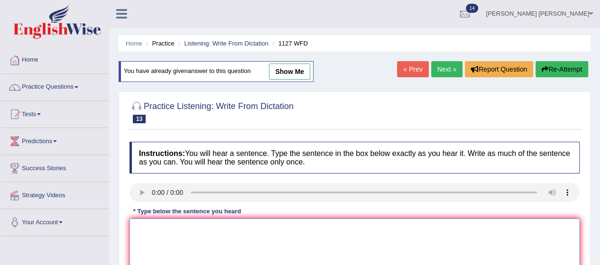
click at [163, 253] on textarea at bounding box center [354, 265] width 450 height 92
click at [133, 226] on textarea "to many professions." at bounding box center [354, 265] width 450 height 92
click at [132, 226] on textarea "require to many professions." at bounding box center [354, 265] width 450 height 92
click at [132, 226] on textarea "is require to many professions." at bounding box center [354, 265] width 450 height 92
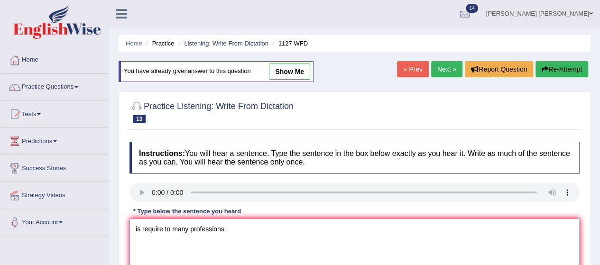
click at [132, 226] on textarea "is require to many professions." at bounding box center [354, 265] width 450 height 92
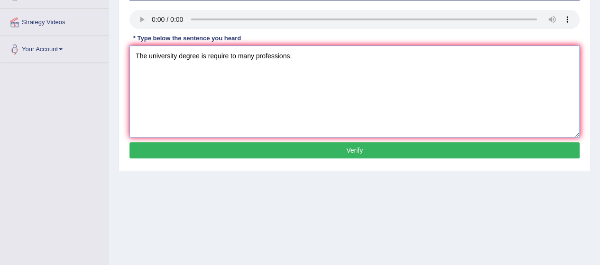
scroll to position [173, 0]
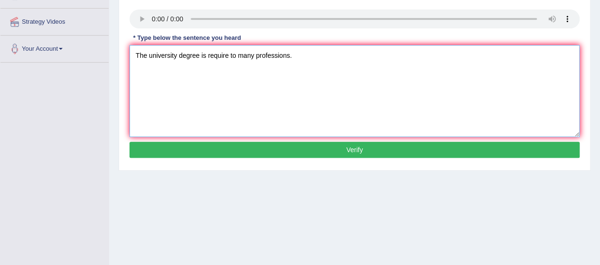
type textarea "The university degree is require to many professions."
click at [283, 149] on button "Verify" at bounding box center [354, 150] width 450 height 16
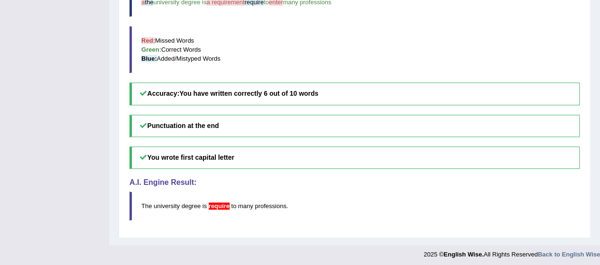
scroll to position [0, 0]
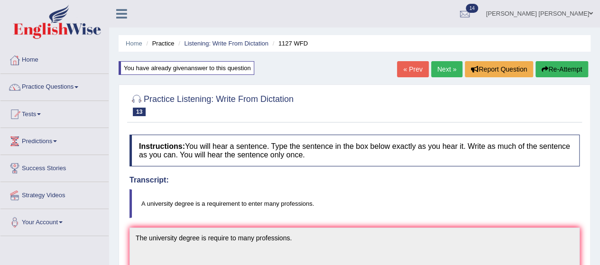
click at [439, 68] on link "Next »" at bounding box center [446, 69] width 31 height 16
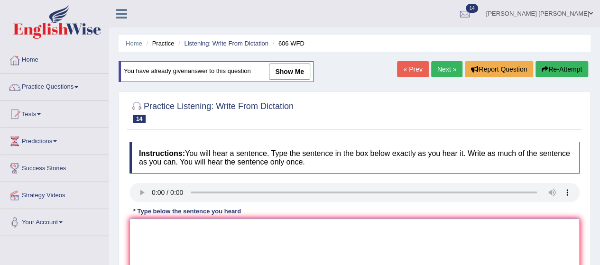
click at [167, 237] on textarea at bounding box center [354, 265] width 450 height 92
click at [144, 188] on div "Instructions: You will hear a sentence. Type the sentence in the box below exac…" at bounding box center [354, 238] width 455 height 202
click at [130, 231] on textarea "in ancient greece" at bounding box center [354, 265] width 450 height 92
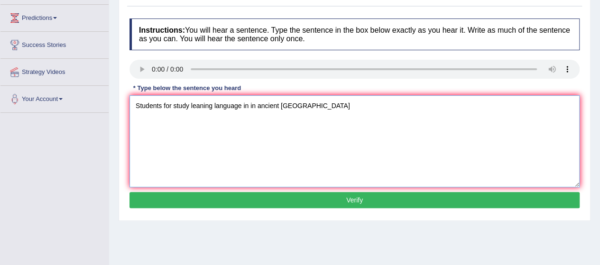
scroll to position [232, 0]
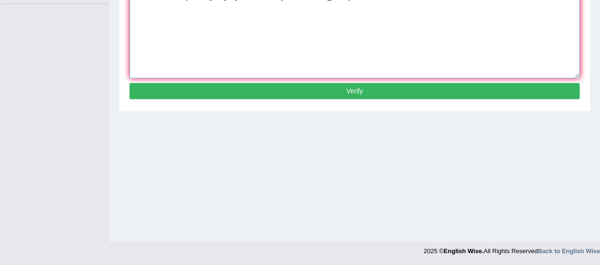
click at [408, 68] on textarea "Students for study leaning language in in ancient greece" at bounding box center [354, 32] width 450 height 92
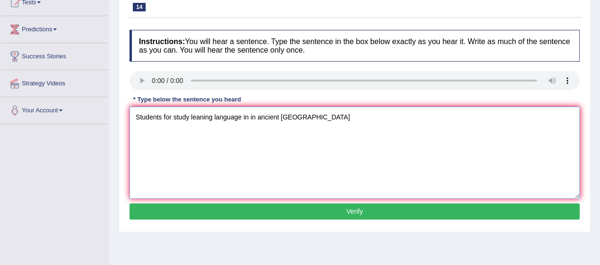
scroll to position [111, 0]
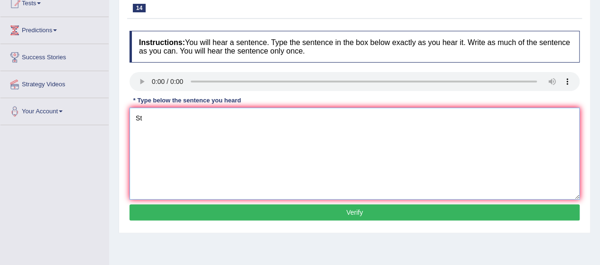
type textarea "S"
click at [169, 123] on textarea at bounding box center [354, 154] width 450 height 92
click at [131, 117] on textarea "in ancient greece." at bounding box center [354, 154] width 450 height 92
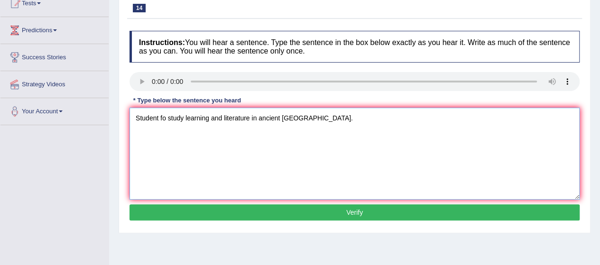
click at [157, 116] on textarea "Student fo study learning and literature in ancient greece." at bounding box center [354, 154] width 450 height 92
click at [169, 114] on textarea "Students fo study learning and literature in ancient greece." at bounding box center [354, 154] width 450 height 92
type textarea "Students for study learning and literature in ancient greece."
click at [279, 211] on button "Verify" at bounding box center [354, 212] width 450 height 16
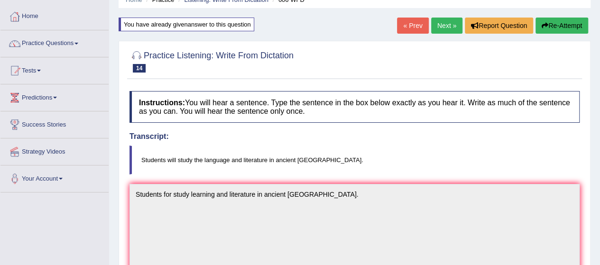
scroll to position [41, 0]
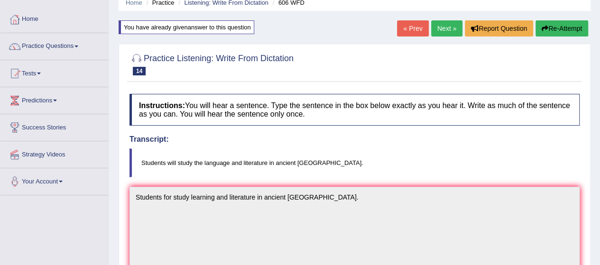
click at [445, 24] on link "Next »" at bounding box center [446, 28] width 31 height 16
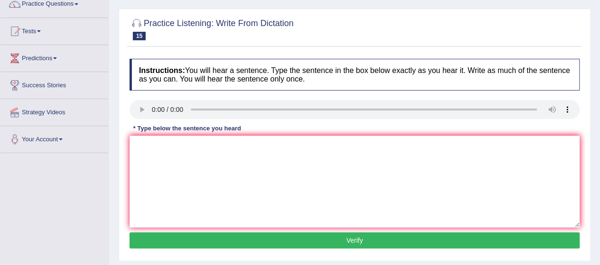
scroll to position [86, 0]
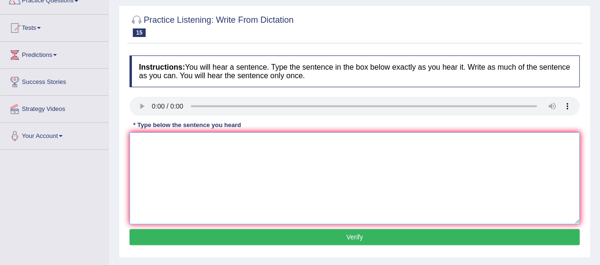
click at [159, 144] on textarea at bounding box center [354, 178] width 450 height 92
click at [131, 142] on textarea "to enroll in this course." at bounding box center [354, 178] width 450 height 92
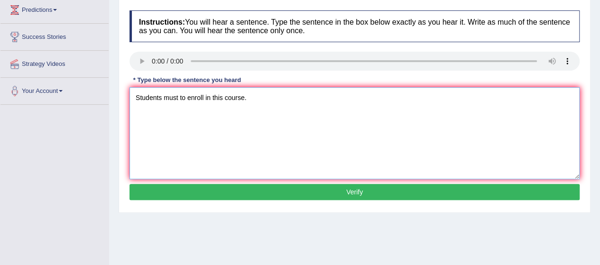
scroll to position [126, 0]
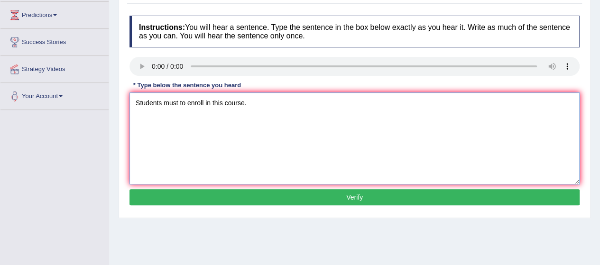
click at [177, 103] on textarea "Students must to enroll in this course." at bounding box center [354, 138] width 450 height 92
type textarea "Students must present valid identification to enroll in this course."
click at [273, 190] on button "Verify" at bounding box center [354, 197] width 450 height 16
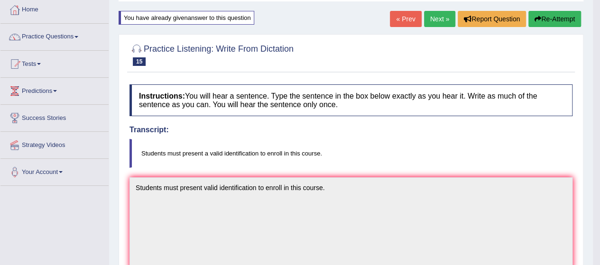
scroll to position [37, 0]
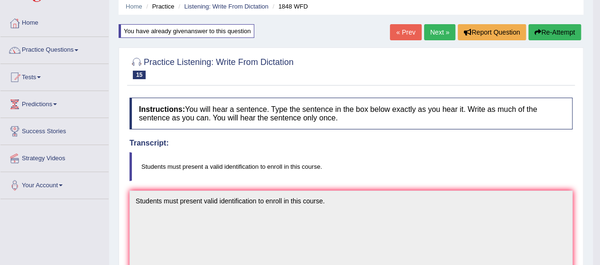
click at [438, 32] on link "Next »" at bounding box center [439, 32] width 31 height 16
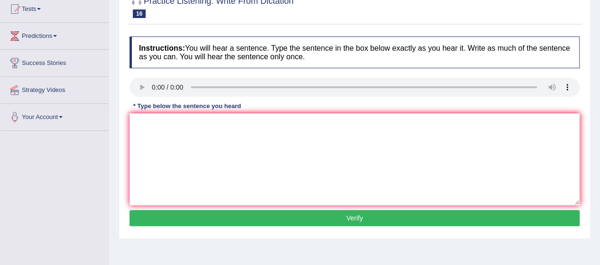
scroll to position [109, 0]
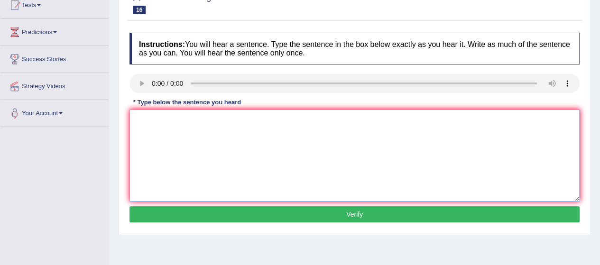
click at [177, 124] on textarea at bounding box center [354, 155] width 450 height 92
click at [178, 116] on textarea "wiil be s" at bounding box center [354, 155] width 450 height 92
click at [131, 120] on textarea "wiil be submitter for conference." at bounding box center [354, 155] width 450 height 92
click at [182, 120] on textarea "wiil be submitter for conference." at bounding box center [354, 155] width 450 height 92
click at [133, 121] on textarea "wiil be submitted for conference." at bounding box center [354, 155] width 450 height 92
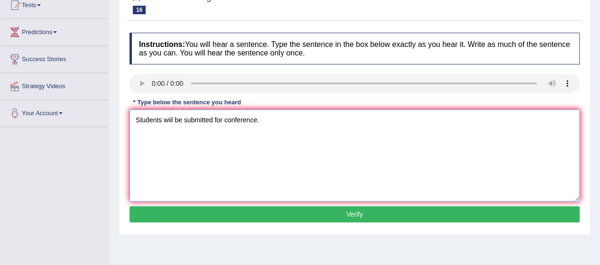
click at [282, 113] on textarea "Students wiil be submitted for conference." at bounding box center [354, 155] width 450 height 92
type textarea "S"
click at [167, 147] on textarea at bounding box center [354, 155] width 450 height 92
click at [189, 117] on textarea "will be submitterat conference." at bounding box center [354, 155] width 450 height 92
click at [132, 118] on textarea "will be submitted at conference." at bounding box center [354, 155] width 450 height 92
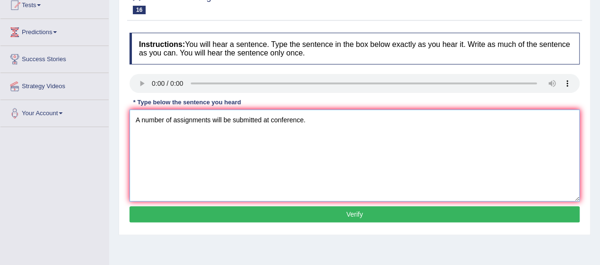
type textarea "A number of assignments will be submitted at conference."
click at [269, 210] on button "Verify" at bounding box center [354, 214] width 450 height 16
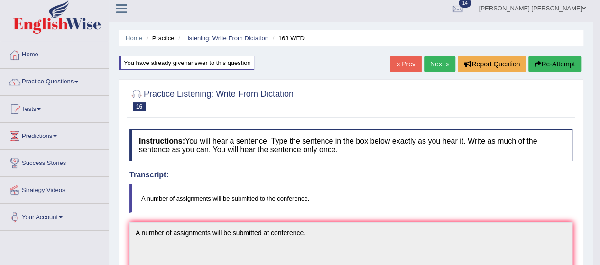
scroll to position [0, 0]
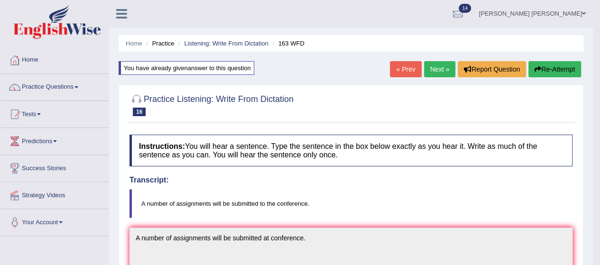
click at [437, 66] on link "Next »" at bounding box center [439, 69] width 31 height 16
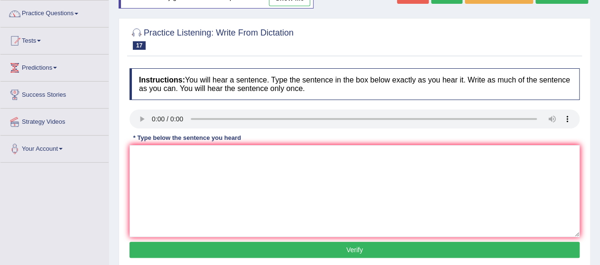
scroll to position [74, 0]
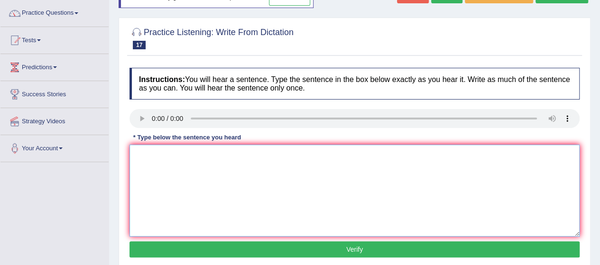
click at [146, 166] on textarea at bounding box center [354, 191] width 450 height 92
click at [193, 175] on textarea at bounding box center [354, 191] width 450 height 92
click at [130, 153] on textarea "is d across the world." at bounding box center [354, 191] width 450 height 92
click at [264, 154] on textarea "It is quite clea that ficial expressions are is d across the world." at bounding box center [354, 191] width 450 height 92
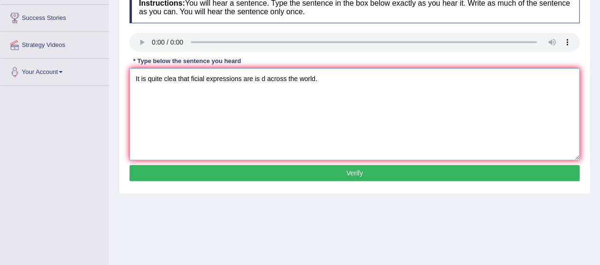
scroll to position [151, 0]
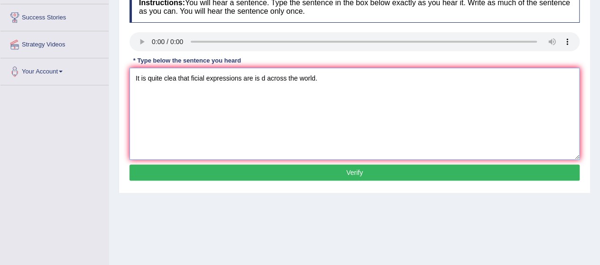
type textarea "It is quite clea that ficial expressions are is d across the world."
click at [315, 169] on button "Verify" at bounding box center [354, 172] width 450 height 16
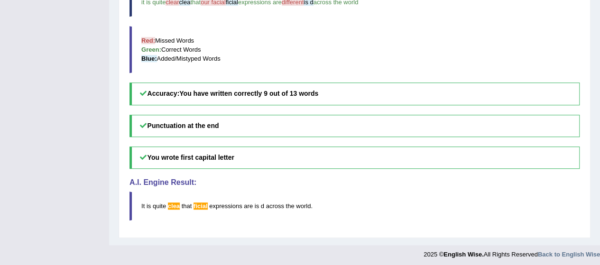
scroll to position [350, 0]
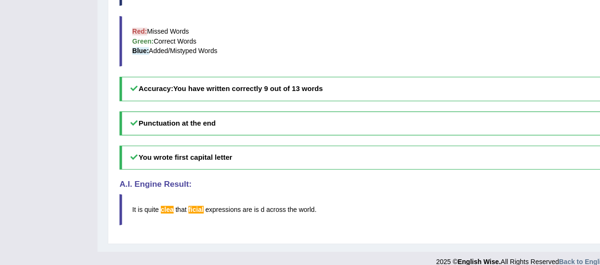
click at [257, 157] on h5 "You wrote first capital letter" at bounding box center [354, 157] width 450 height 22
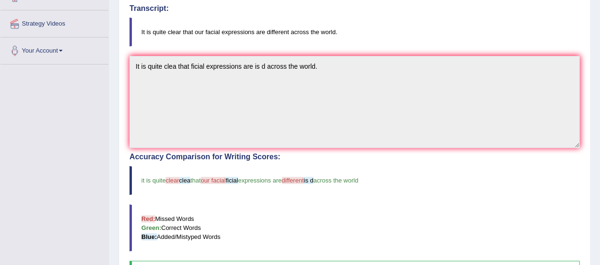
scroll to position [0, 0]
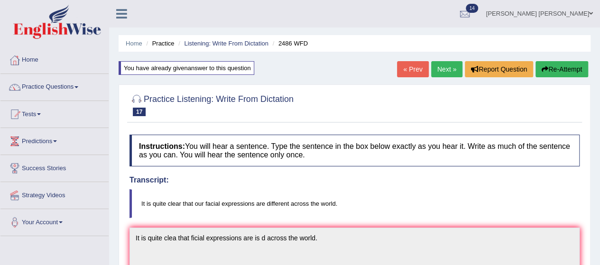
click at [440, 68] on link "Next »" at bounding box center [446, 69] width 31 height 16
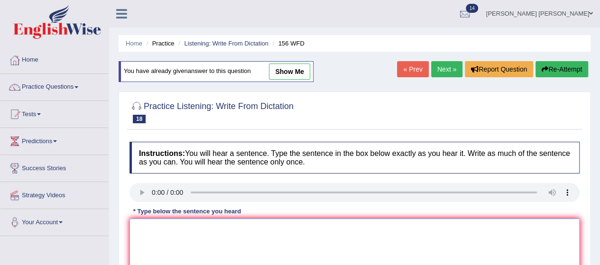
click at [182, 243] on textarea at bounding box center [354, 265] width 450 height 92
click at [152, 223] on textarea at bounding box center [354, 265] width 450 height 92
click at [143, 228] on textarea "ae due by tommorrow." at bounding box center [354, 265] width 450 height 92
click at [131, 228] on textarea "are due by tommorrow." at bounding box center [354, 265] width 450 height 92
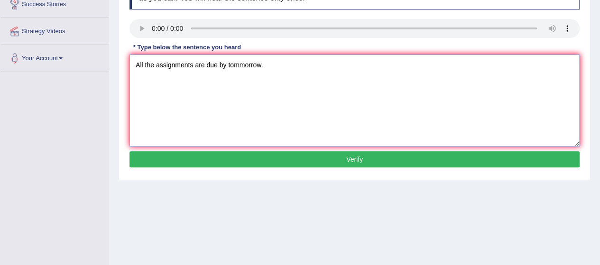
scroll to position [166, 0]
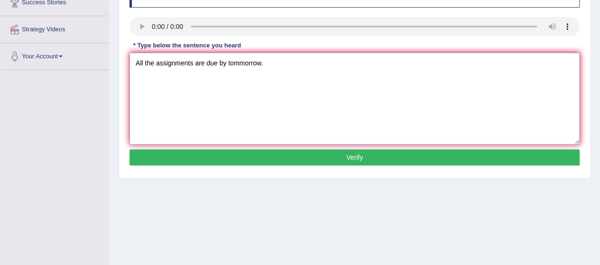
type textarea "All the assignments are due by tommorrow."
click at [303, 155] on button "Verify" at bounding box center [354, 157] width 450 height 16
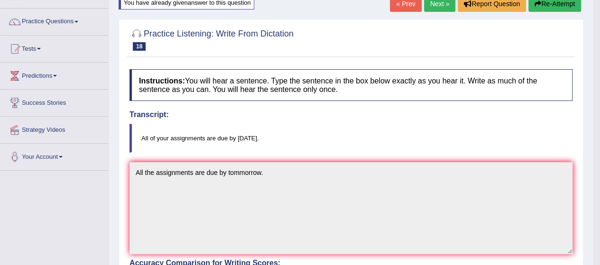
scroll to position [66, 0]
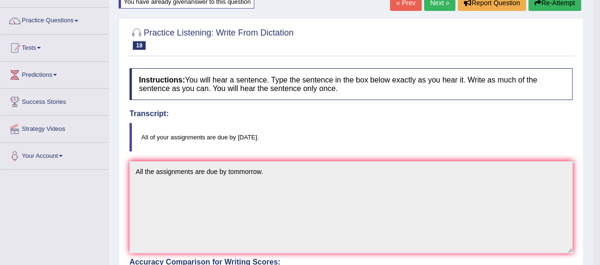
click at [434, 6] on link "Next »" at bounding box center [439, 3] width 31 height 16
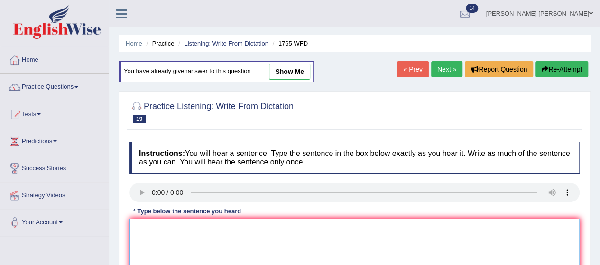
click at [176, 261] on textarea at bounding box center [354, 265] width 450 height 92
click at [130, 224] on textarea "mu b c tm ad" at bounding box center [354, 265] width 450 height 92
click at [142, 228] on textarea "Aplicationsmu b c tm ad" at bounding box center [354, 265] width 450 height 92
click at [168, 228] on textarea "Applicationsmu b c tm ad" at bounding box center [354, 265] width 450 height 92
click at [170, 228] on textarea "Applicationsmu b c tm ad" at bounding box center [354, 265] width 450 height 92
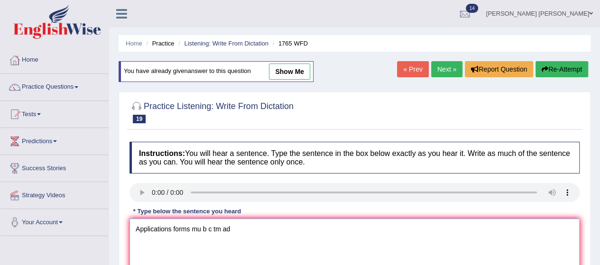
click at [201, 227] on textarea "Applications forms mu b c tm ad" at bounding box center [354, 265] width 450 height 92
click at [210, 228] on textarea "Applications forms must b c tm ad" at bounding box center [354, 265] width 450 height 92
click at [219, 228] on textarea "Applications forms must be c tm ad" at bounding box center [354, 265] width 450 height 92
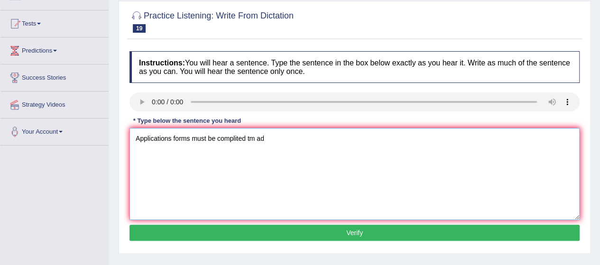
scroll to position [100, 0]
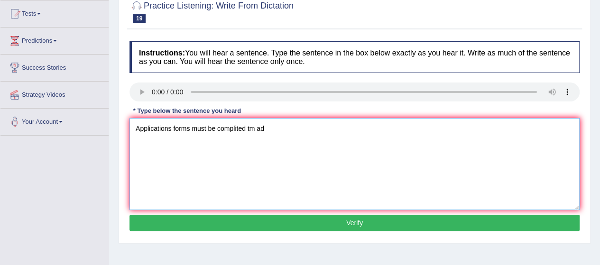
click at [269, 128] on textarea "Applications forms must be complited tm ad" at bounding box center [354, 164] width 450 height 92
click at [255, 123] on textarea "Applications forms must be complited tm advance." at bounding box center [354, 164] width 450 height 92
click at [236, 128] on textarea "Applications forms must be complited ttwo Months advance." at bounding box center [354, 164] width 450 height 92
click at [250, 126] on textarea "Applications forms must be completed ttwo Months advance." at bounding box center [354, 164] width 450 height 92
type textarea "Applications forms must be completed two Months advance."
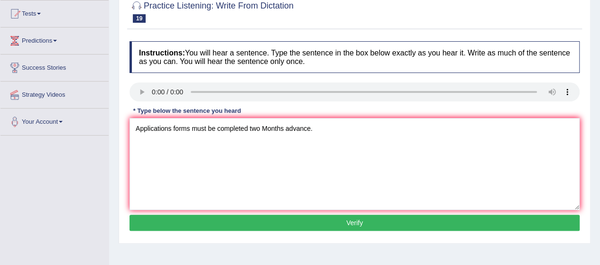
click at [303, 219] on button "Verify" at bounding box center [354, 223] width 450 height 16
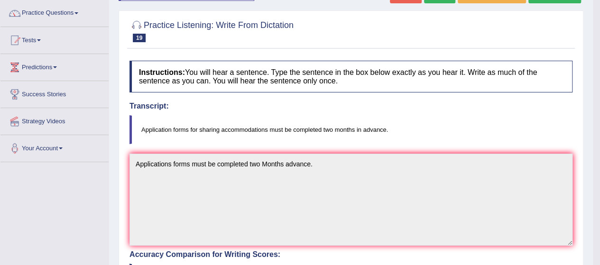
scroll to position [0, 0]
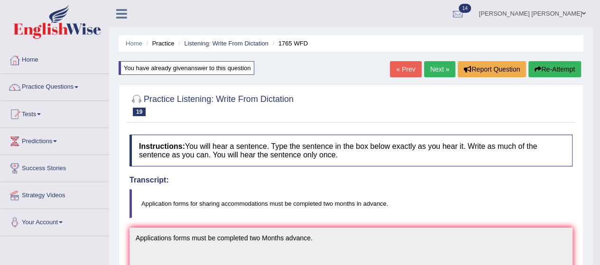
click at [541, 68] on button "Re-Attempt" at bounding box center [554, 69] width 53 height 16
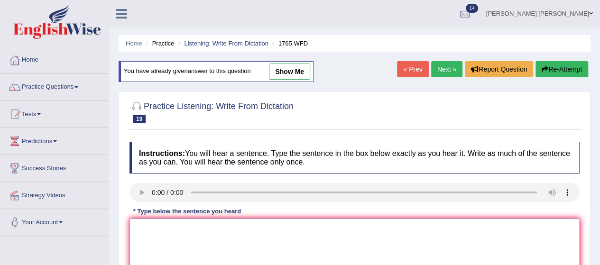
click at [195, 238] on textarea at bounding box center [354, 265] width 450 height 92
click at [133, 228] on textarea "must be comleted before teo months in advance." at bounding box center [354, 265] width 450 height 92
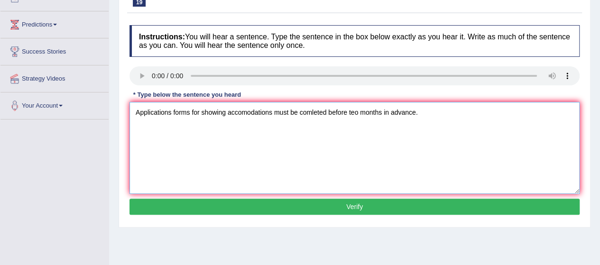
scroll to position [118, 0]
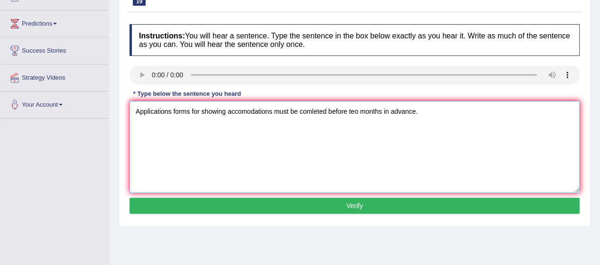
type textarea "Applications forms for showing accomodations must be comleted before teo months…"
click at [292, 205] on button "Verify" at bounding box center [354, 206] width 450 height 16
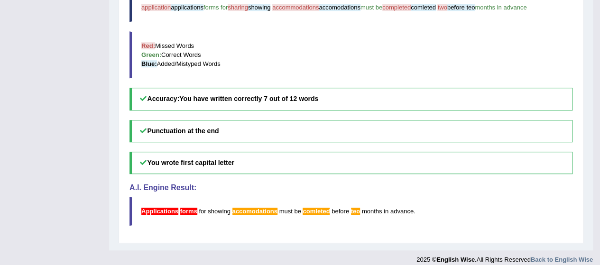
scroll to position [0, 0]
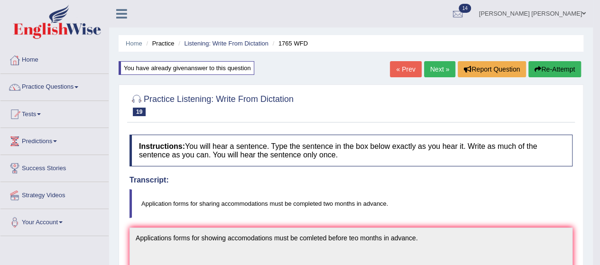
click at [548, 70] on button "Re-Attempt" at bounding box center [554, 69] width 53 height 16
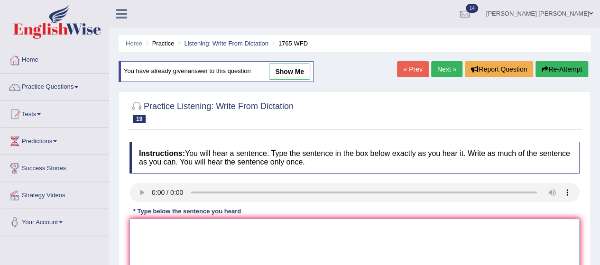
click at [171, 244] on textarea at bounding box center [354, 265] width 450 height 92
click at [134, 227] on textarea "must be completed in two months in advance." at bounding box center [354, 265] width 450 height 92
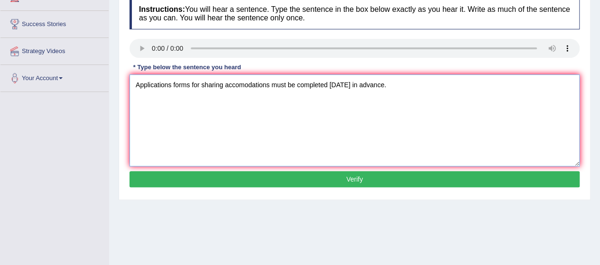
scroll to position [146, 0]
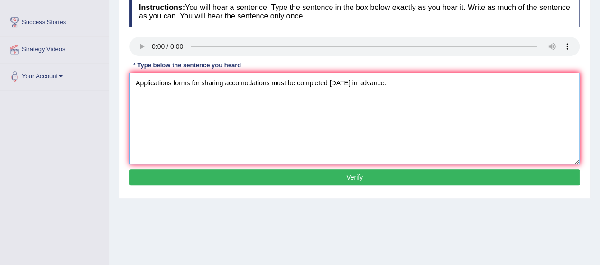
type textarea "Applications forms for sharing accomodations must be completed in two months in…"
click at [293, 174] on button "Verify" at bounding box center [354, 177] width 450 height 16
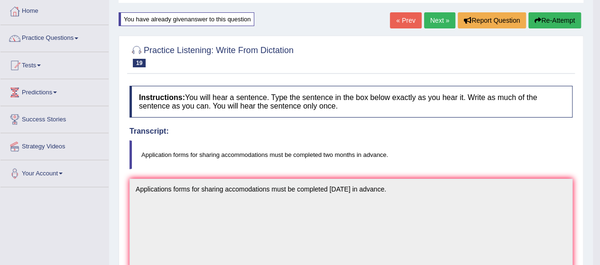
scroll to position [48, 0]
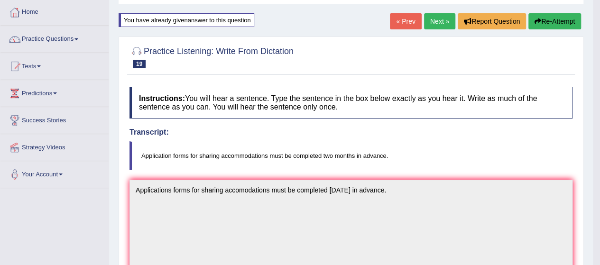
click at [444, 15] on link "Next »" at bounding box center [439, 21] width 31 height 16
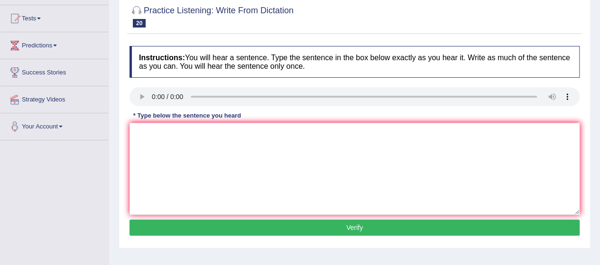
scroll to position [96, 0]
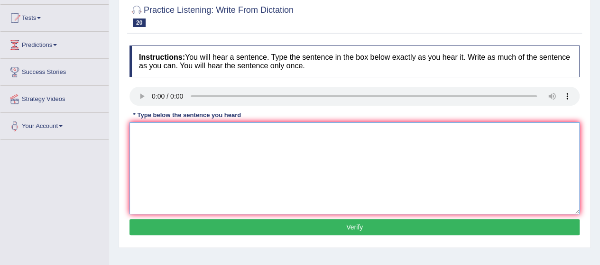
click at [158, 146] on textarea at bounding box center [354, 168] width 450 height 92
click at [170, 128] on textarea at bounding box center [354, 168] width 450 height 92
click at [175, 137] on textarea "throughly" at bounding box center [354, 168] width 450 height 92
click at [132, 132] on textarea "throughly" at bounding box center [354, 168] width 450 height 92
click at [290, 132] on textarea "Course work give chance to stuthroughly" at bounding box center [354, 168] width 450 height 92
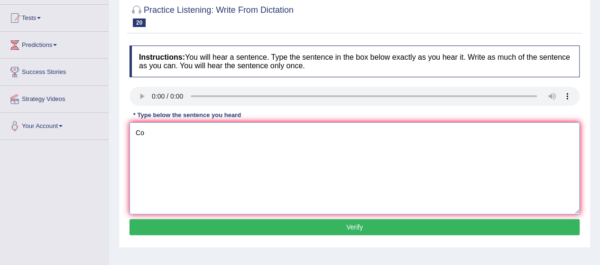
type textarea "C"
click at [158, 141] on textarea at bounding box center [354, 168] width 450 height 92
click at [160, 134] on textarea at bounding box center [354, 168] width 450 height 92
click at [150, 130] on textarea "t explre the subjects." at bounding box center [354, 168] width 450 height 92
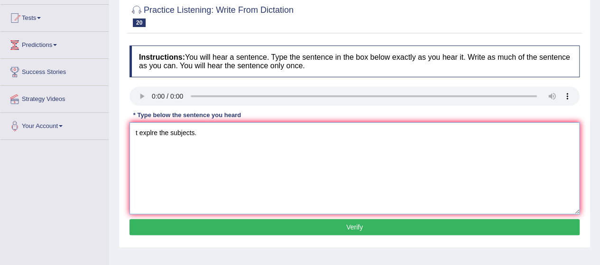
click at [151, 130] on textarea "t explre the subjects." at bounding box center [354, 168] width 450 height 92
click at [137, 130] on textarea "t explore the subjects." at bounding box center [354, 168] width 450 height 92
click at [131, 130] on textarea "throughly explore the subjects." at bounding box center [354, 168] width 450 height 92
click at [184, 132] on textarea "Course work give chances throughly explore the subjects." at bounding box center [354, 168] width 450 height 92
click at [187, 133] on textarea "Course work give chances throughly explore the subjects." at bounding box center [354, 168] width 450 height 92
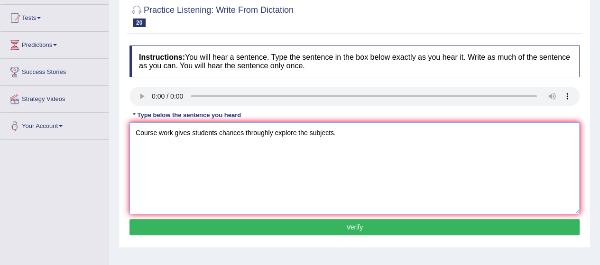
type textarea "Course work gives students chances throughly explore the subjects."
click at [297, 222] on button "Verify" at bounding box center [354, 227] width 450 height 16
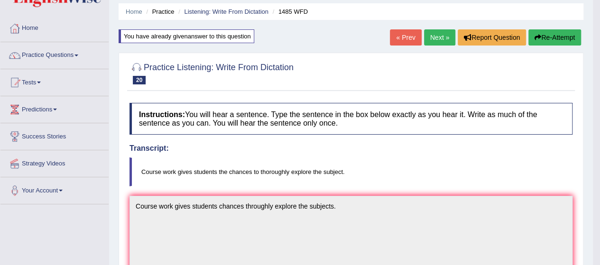
scroll to position [31, 0]
click at [60, 54] on link "Practice Questions" at bounding box center [54, 55] width 108 height 24
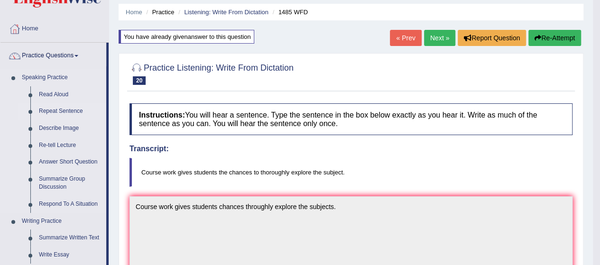
click at [67, 109] on link "Repeat Sentence" at bounding box center [71, 111] width 72 height 17
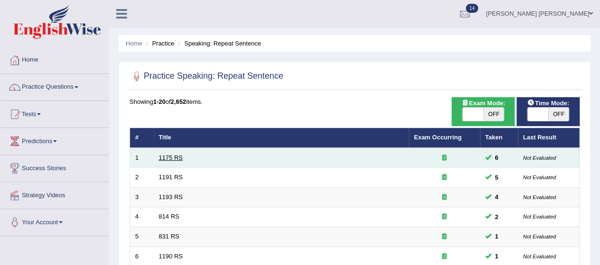
click at [166, 159] on link "1175 RS" at bounding box center [171, 157] width 24 height 7
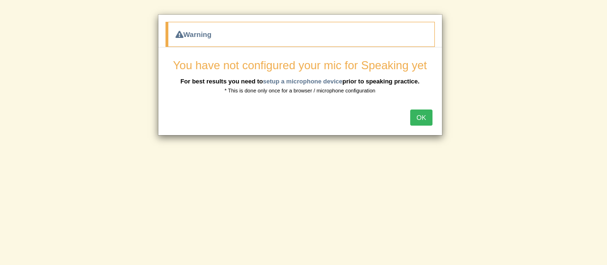
click at [418, 115] on button "OK" at bounding box center [421, 117] width 22 height 16
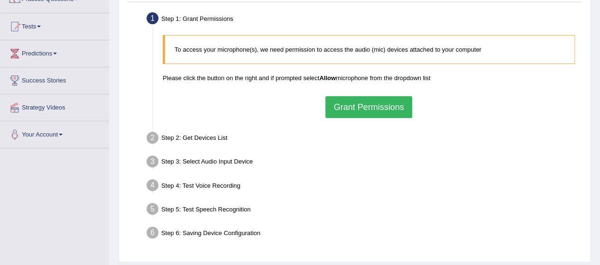
scroll to position [114, 0]
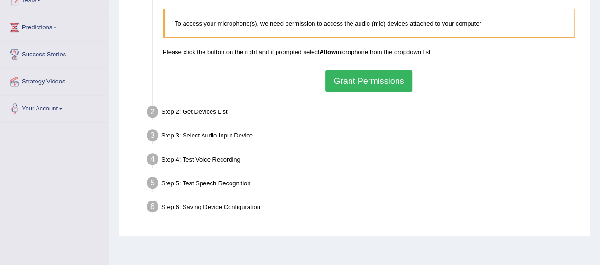
click at [358, 75] on button "Grant Permissions" at bounding box center [368, 81] width 86 height 22
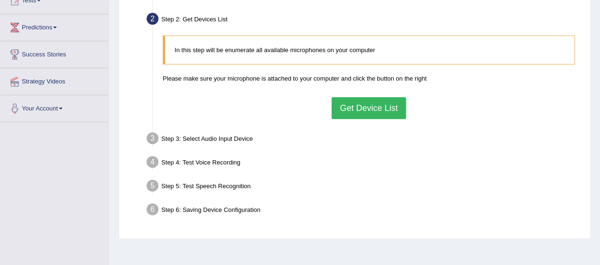
click at [376, 107] on button "Get Device List" at bounding box center [368, 108] width 74 height 22
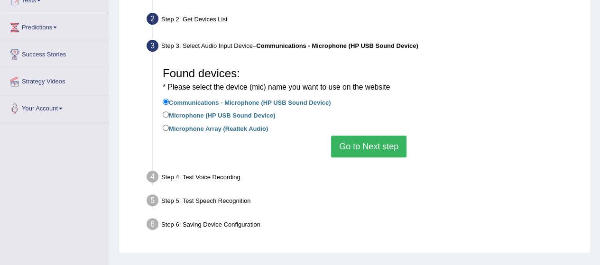
click at [200, 111] on label "Microphone (HP USB Sound Device)" at bounding box center [219, 114] width 112 height 10
click at [169, 111] on input "Microphone (HP USB Sound Device)" at bounding box center [166, 114] width 6 height 6
radio input "true"
click at [168, 100] on input "Communications - Microphone (HP USB Sound Device)" at bounding box center [166, 102] width 6 height 6
radio input "true"
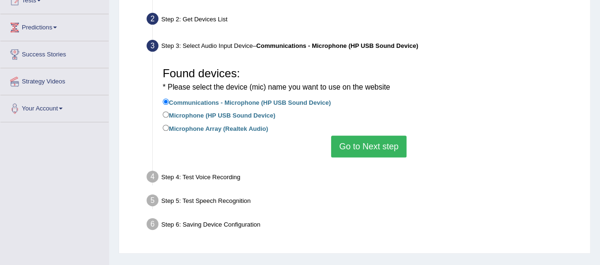
click at [345, 149] on button "Go to Next step" at bounding box center [368, 147] width 75 height 22
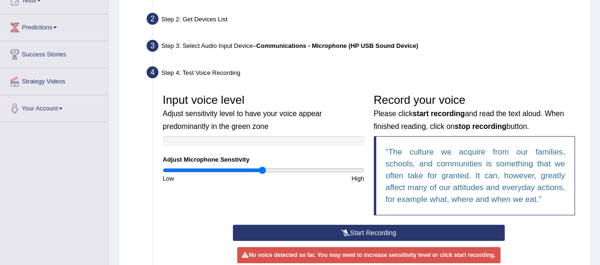
scroll to position [140, 0]
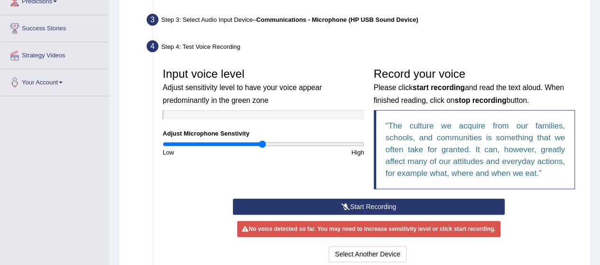
click at [365, 203] on button "Start Recording" at bounding box center [369, 207] width 272 height 16
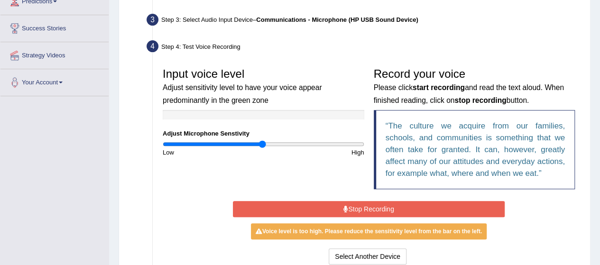
click at [365, 203] on button "Stop Recording" at bounding box center [369, 209] width 272 height 16
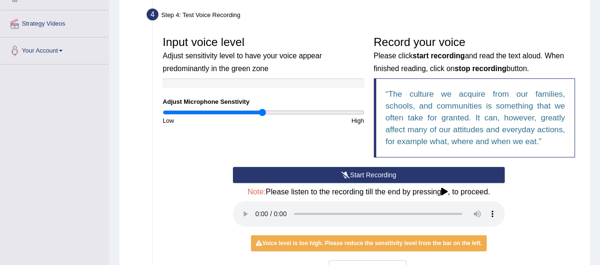
scroll to position [172, 0]
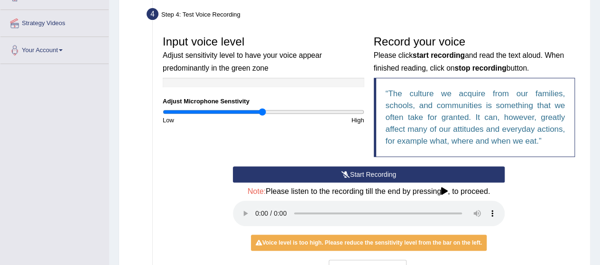
click at [346, 241] on div "Voice level is too high. Please reduce the sensitivity level from the bar on th…" at bounding box center [369, 243] width 236 height 16
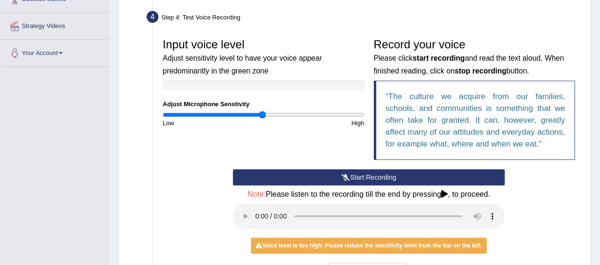
scroll to position [163, 0]
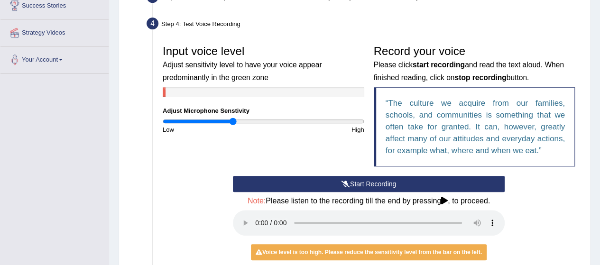
click at [232, 118] on input "range" at bounding box center [263, 122] width 201 height 8
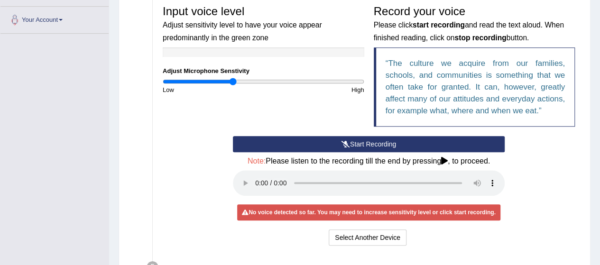
scroll to position [209, 0]
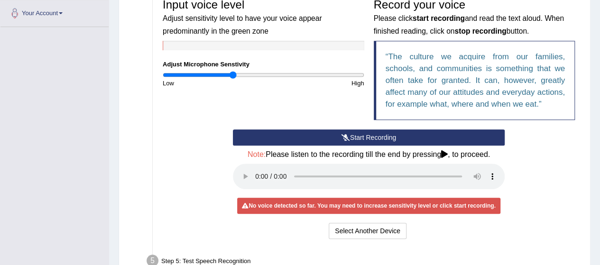
click at [346, 139] on icon at bounding box center [345, 137] width 9 height 7
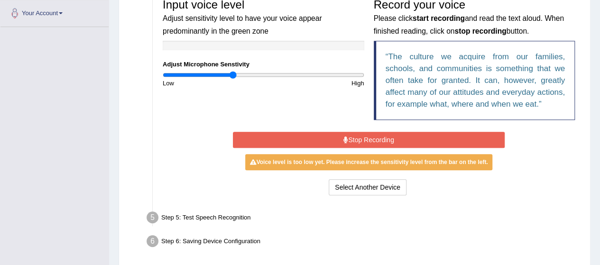
click at [352, 143] on button "Stop Recording" at bounding box center [369, 140] width 272 height 16
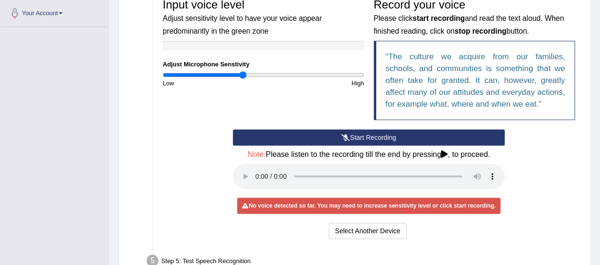
type input "0.8"
click at [242, 73] on input "range" at bounding box center [263, 75] width 201 height 8
click at [333, 134] on button "Start Recording" at bounding box center [369, 137] width 272 height 16
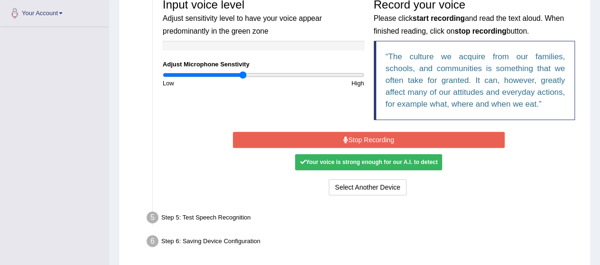
click at [333, 134] on button "Stop Recording" at bounding box center [369, 140] width 272 height 16
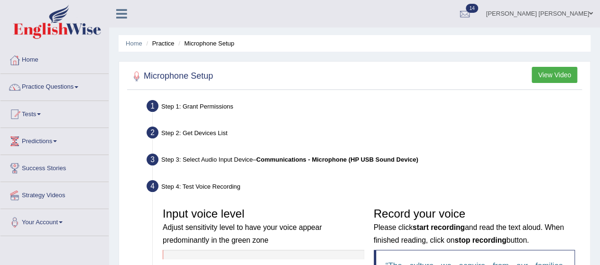
scroll to position [287, 0]
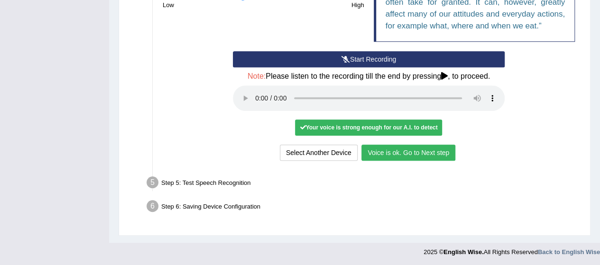
click at [407, 151] on button "Voice is ok. Go to Next step" at bounding box center [408, 153] width 94 height 16
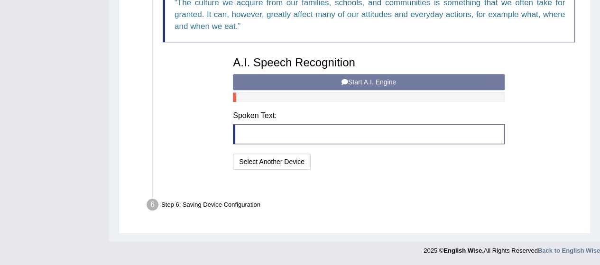
scroll to position [250, 0]
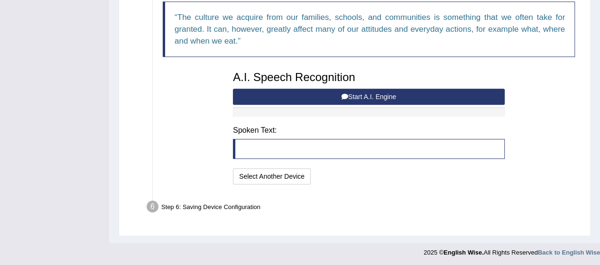
click at [365, 90] on button "Start A.I. Engine" at bounding box center [369, 97] width 272 height 16
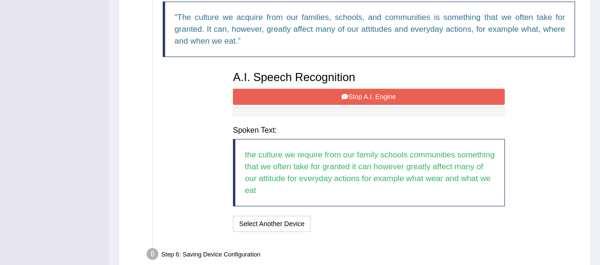
click at [338, 91] on button "Stop A.I. Engine" at bounding box center [369, 97] width 272 height 16
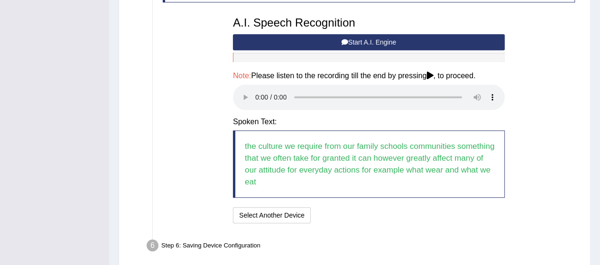
scroll to position [343, 0]
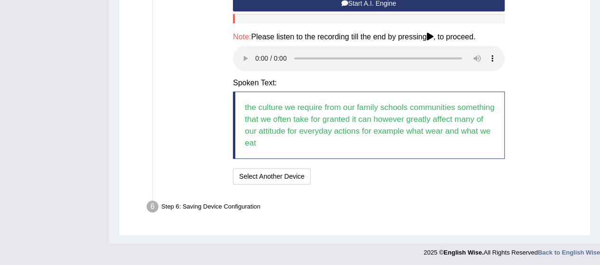
click at [335, 151] on blockquote "the culture we require from our family schools communities something that we of…" at bounding box center [369, 124] width 272 height 67
click at [531, 57] on div "Text to read The culture we acquire from our families, schools, and communities…" at bounding box center [368, 36] width 421 height 301
click at [297, 179] on button "Select Another Device" at bounding box center [272, 176] width 78 height 16
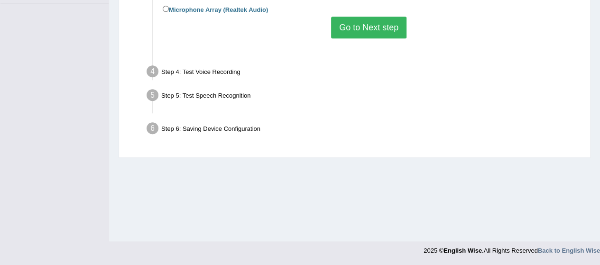
scroll to position [232, 0]
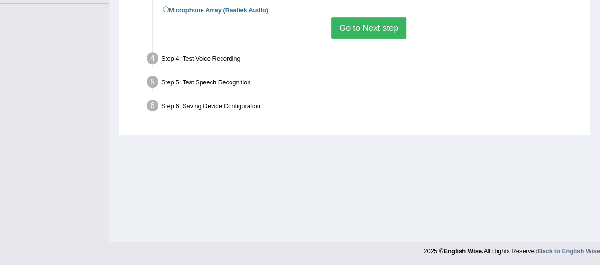
click at [380, 31] on button "Go to Next step" at bounding box center [368, 28] width 75 height 22
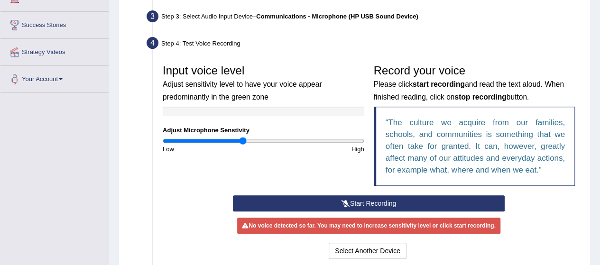
scroll to position [133, 0]
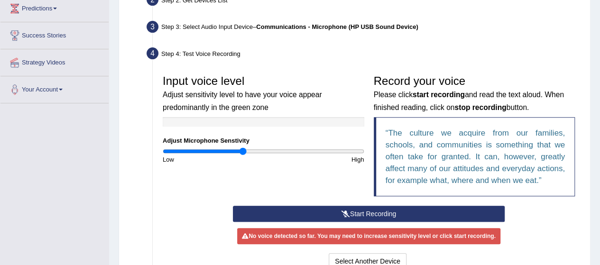
click at [313, 211] on button "Start Recording" at bounding box center [369, 214] width 272 height 16
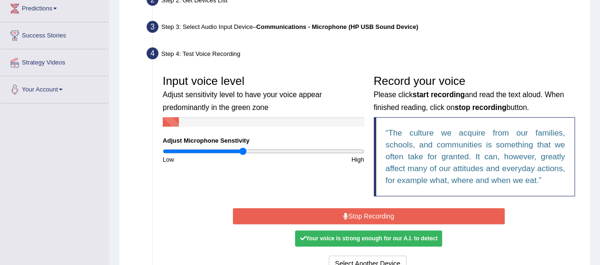
click at [313, 211] on button "Stop Recording" at bounding box center [369, 216] width 272 height 16
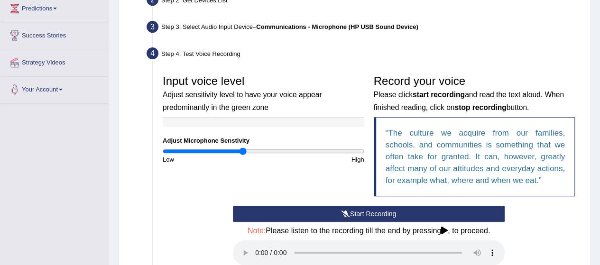
scroll to position [287, 0]
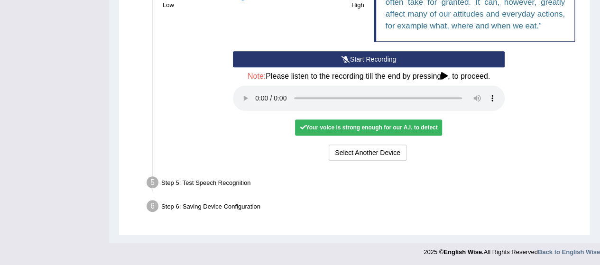
click at [395, 123] on div "Your voice is strong enough for our A.I. to detect" at bounding box center [368, 127] width 147 height 16
click at [397, 124] on div "Your voice is strong enough for our A.I. to detect" at bounding box center [368, 127] width 147 height 16
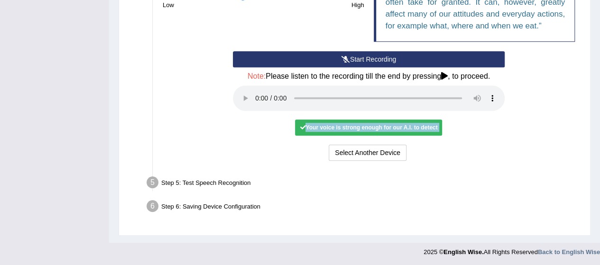
click at [397, 124] on div "Your voice is strong enough for our A.I. to detect" at bounding box center [368, 127] width 147 height 16
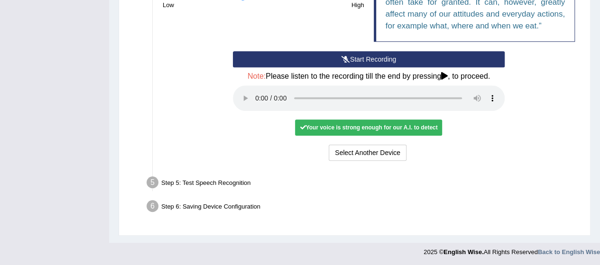
click at [328, 192] on div "Step 5: Test Speech Recognition" at bounding box center [363, 183] width 443 height 21
click at [373, 148] on button "Select Another Device" at bounding box center [367, 153] width 78 height 16
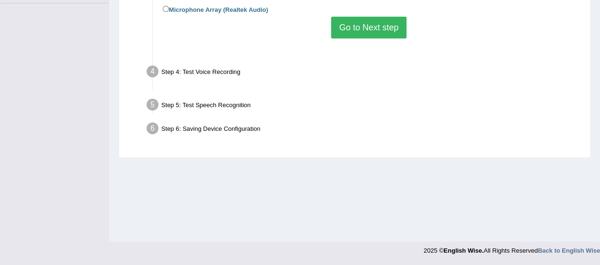
scroll to position [232, 0]
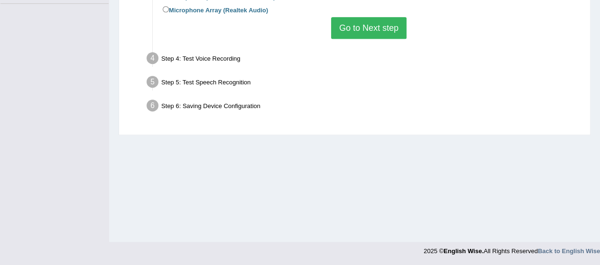
click at [377, 25] on button "Go to Next step" at bounding box center [368, 28] width 75 height 22
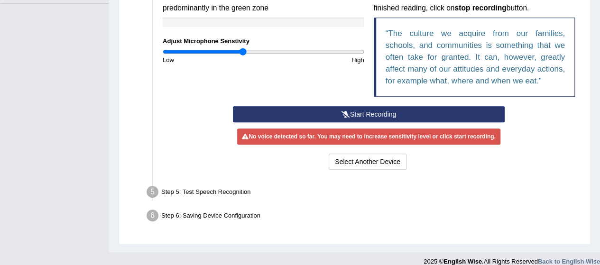
click at [357, 111] on button "Start Recording" at bounding box center [369, 114] width 272 height 16
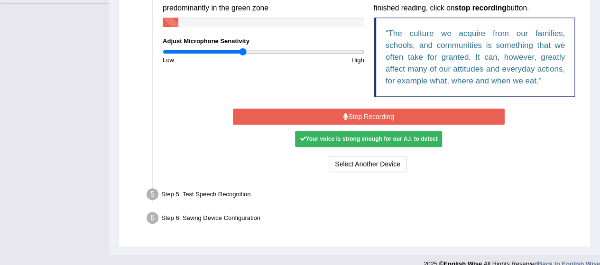
click at [357, 111] on button "Stop Recording" at bounding box center [369, 117] width 272 height 16
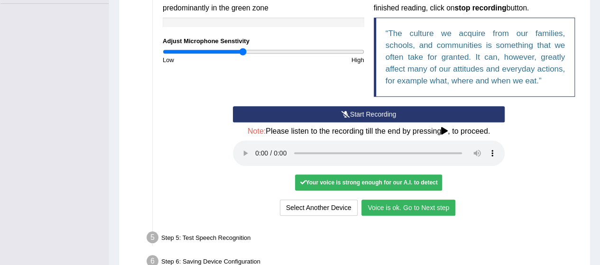
click at [400, 207] on button "Voice is ok. Go to Next step" at bounding box center [408, 208] width 94 height 16
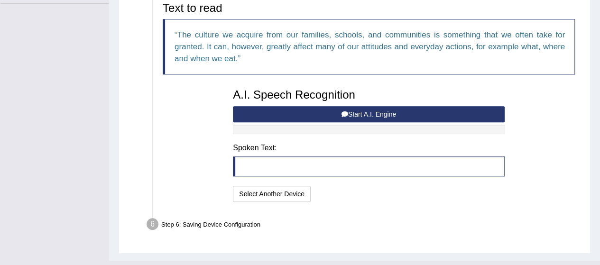
click at [304, 107] on button "Start A.I. Engine" at bounding box center [369, 114] width 272 height 16
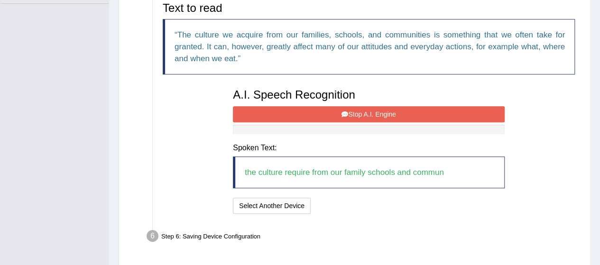
click at [304, 107] on button "Stop A.I. Engine" at bounding box center [369, 114] width 272 height 16
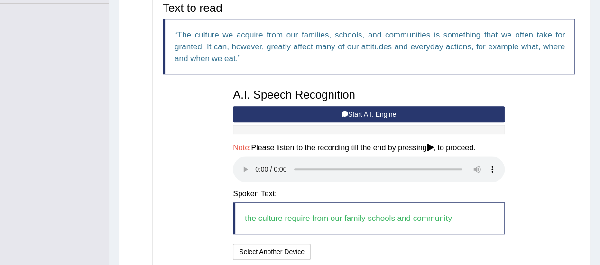
scroll to position [307, 0]
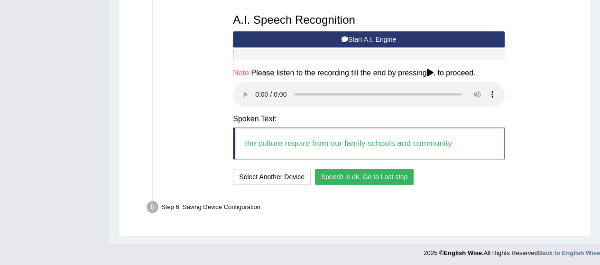
click at [339, 174] on button "Speech is ok. Go to Last step" at bounding box center [364, 177] width 99 height 16
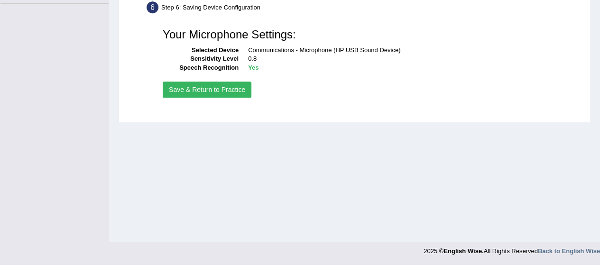
click at [222, 85] on button "Save & Return to Practice" at bounding box center [207, 90] width 89 height 16
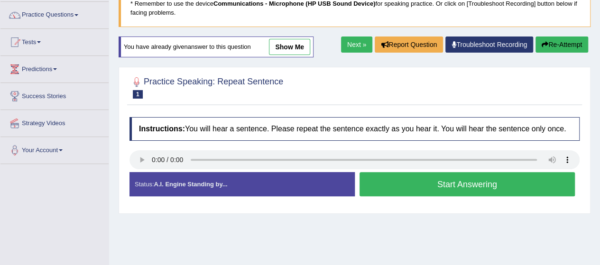
scroll to position [96, 0]
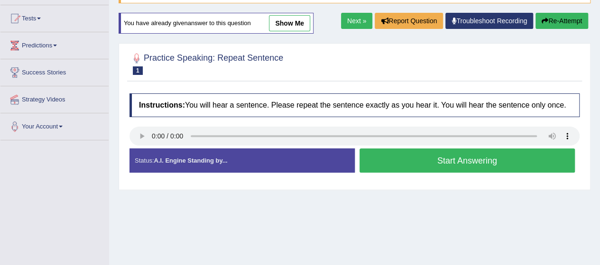
click at [391, 156] on button "Start Answering" at bounding box center [467, 160] width 216 height 24
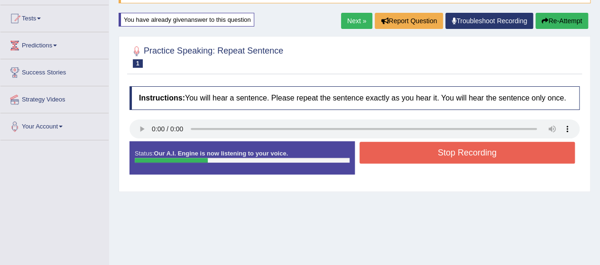
click at [391, 156] on button "Stop Recording" at bounding box center [467, 153] width 216 height 22
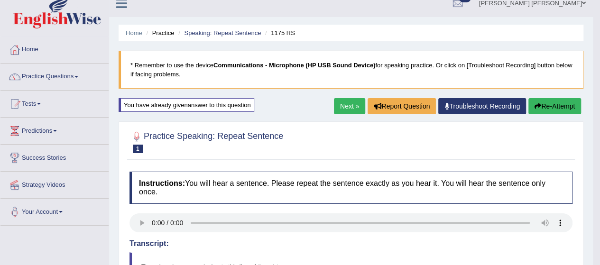
scroll to position [11, 0]
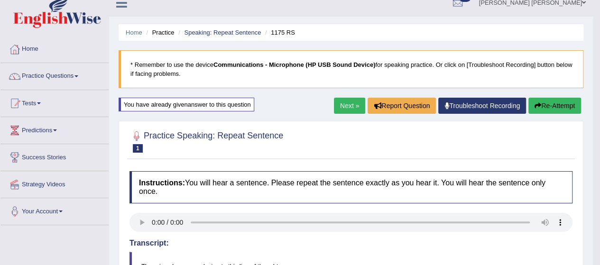
click at [352, 105] on link "Next »" at bounding box center [349, 106] width 31 height 16
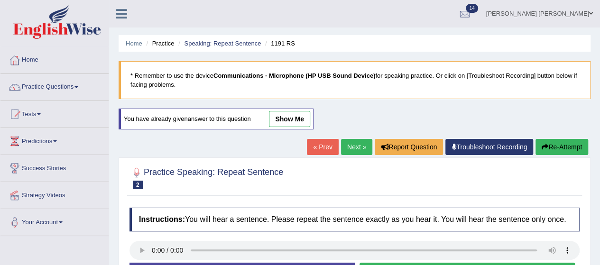
scroll to position [62, 0]
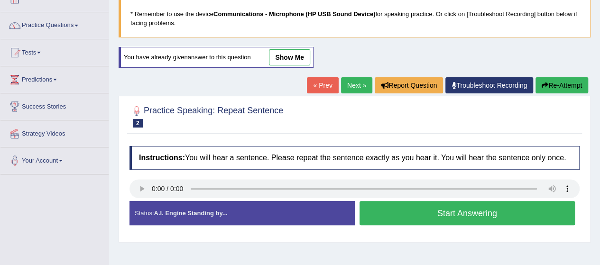
click at [318, 80] on link "« Prev" at bounding box center [322, 85] width 31 height 16
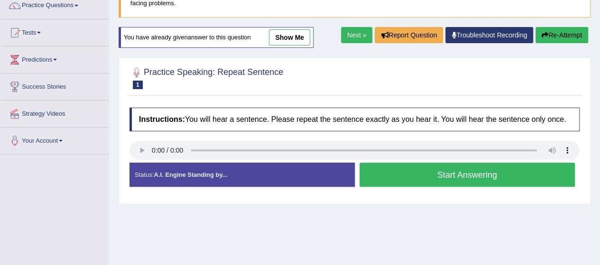
scroll to position [83, 0]
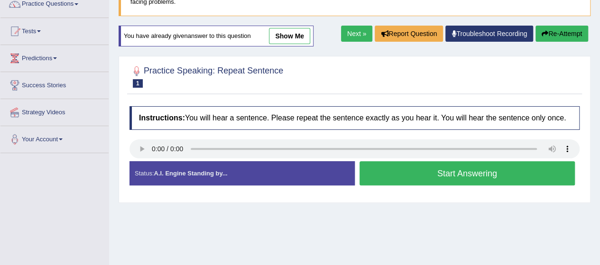
click at [293, 34] on link "show me" at bounding box center [289, 36] width 41 height 16
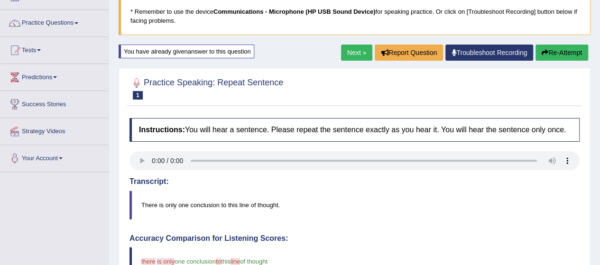
scroll to position [63, 0]
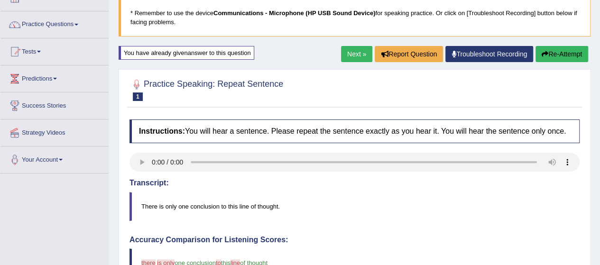
click at [349, 50] on link "Next »" at bounding box center [356, 54] width 31 height 16
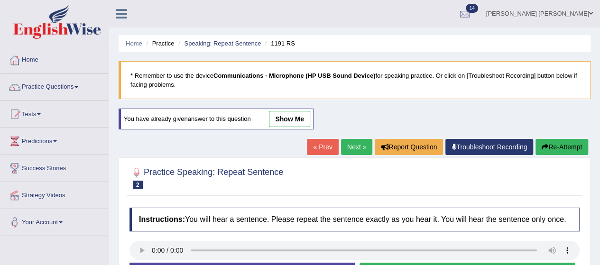
scroll to position [59, 0]
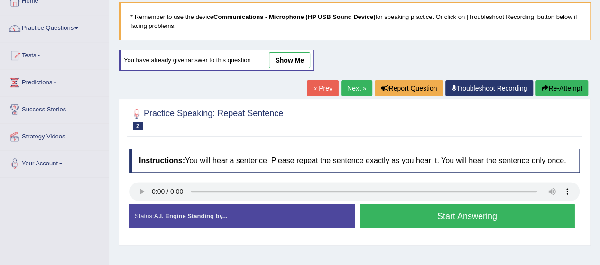
click at [288, 64] on link "show me" at bounding box center [289, 60] width 41 height 16
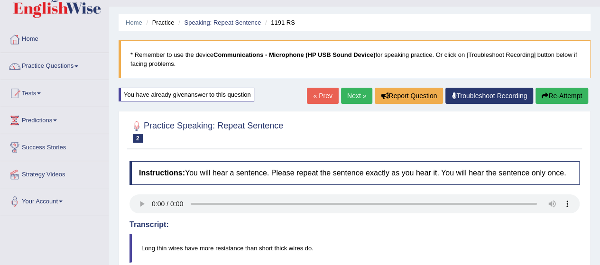
scroll to position [20, 0]
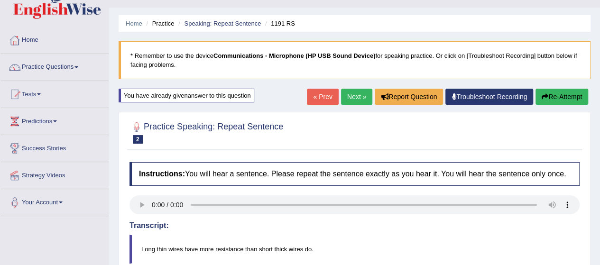
click at [358, 96] on link "Next »" at bounding box center [356, 97] width 31 height 16
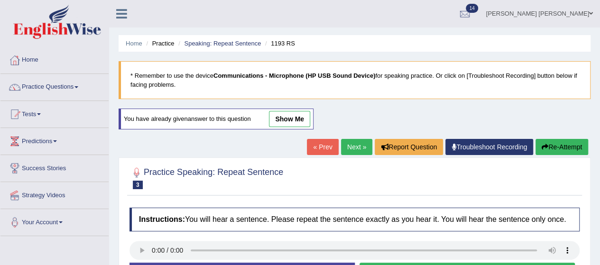
click at [289, 113] on link "show me" at bounding box center [289, 119] width 41 height 16
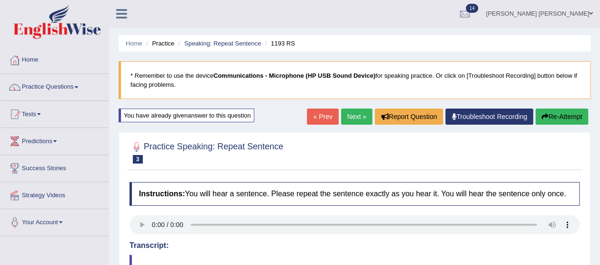
click at [351, 119] on link "Next »" at bounding box center [356, 117] width 31 height 16
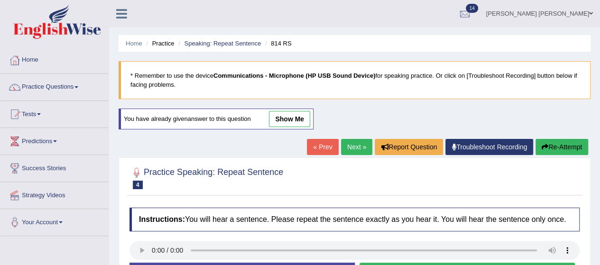
click at [348, 142] on link "Next »" at bounding box center [356, 147] width 31 height 16
click at [301, 114] on link "show me" at bounding box center [289, 119] width 41 height 16
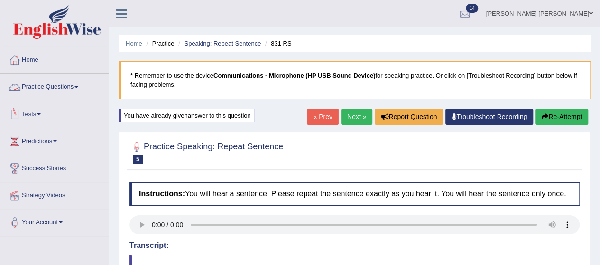
click at [44, 86] on link "Practice Questions" at bounding box center [54, 86] width 108 height 24
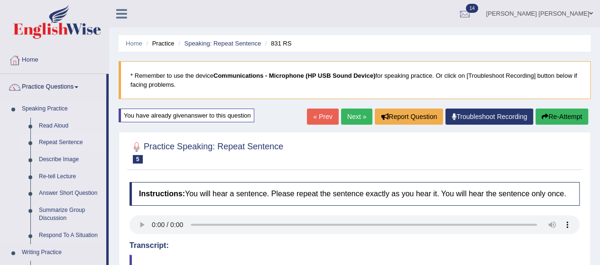
click at [55, 142] on link "Repeat Sentence" at bounding box center [71, 142] width 72 height 17
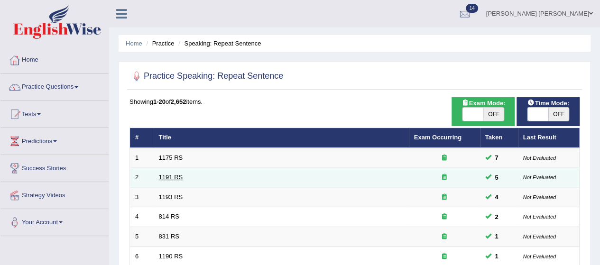
click at [167, 176] on link "1191 RS" at bounding box center [171, 176] width 24 height 7
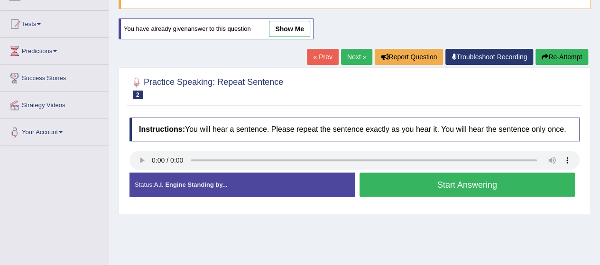
scroll to position [88, 0]
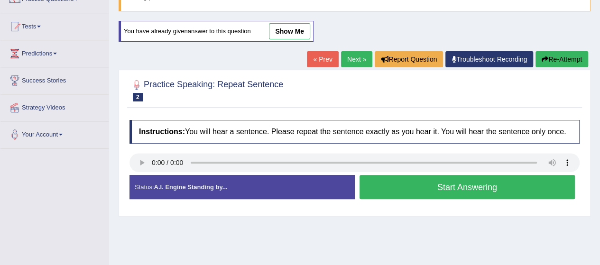
click at [382, 178] on button "Start Answering" at bounding box center [467, 187] width 216 height 24
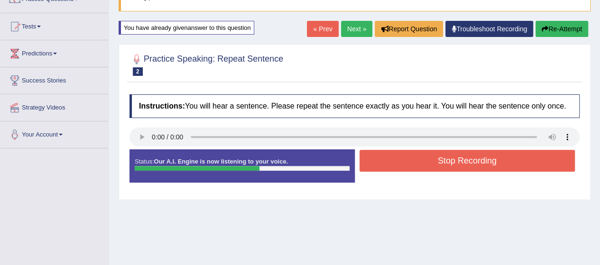
click at [401, 159] on button "Stop Recording" at bounding box center [467, 161] width 216 height 22
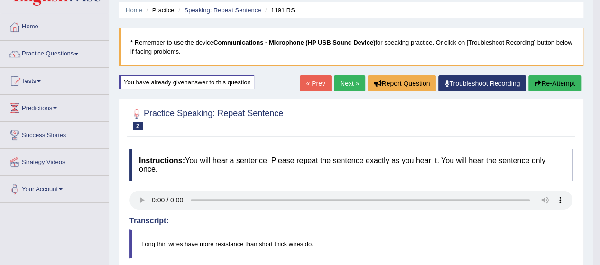
scroll to position [31, 0]
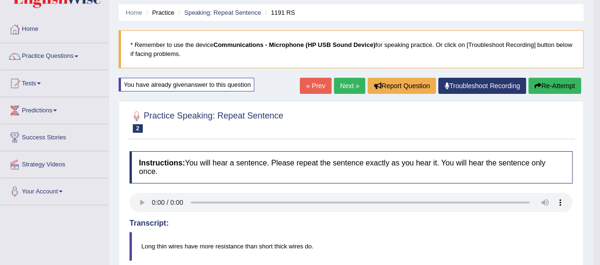
click at [544, 79] on button "Re-Attempt" at bounding box center [554, 86] width 53 height 16
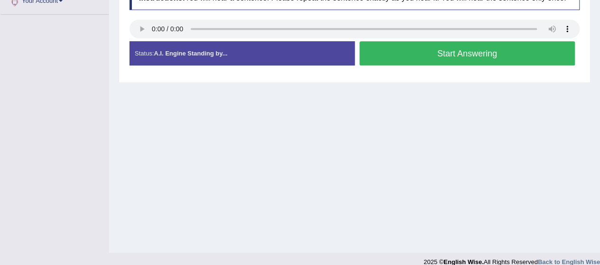
scroll to position [224, 0]
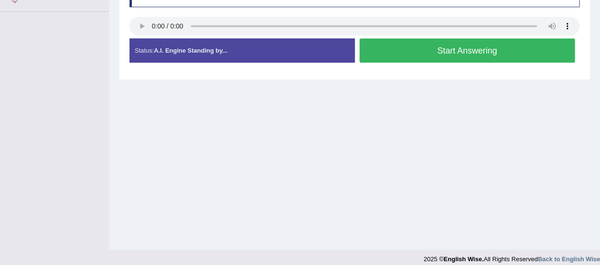
click at [396, 54] on button "Start Answering" at bounding box center [467, 50] width 216 height 24
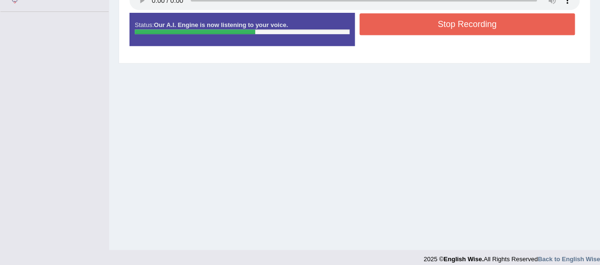
click at [424, 21] on button "Stop Recording" at bounding box center [467, 24] width 216 height 22
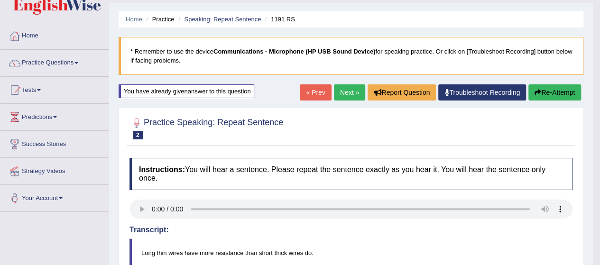
scroll to position [24, 0]
click at [540, 90] on button "Re-Attempt" at bounding box center [554, 93] width 53 height 16
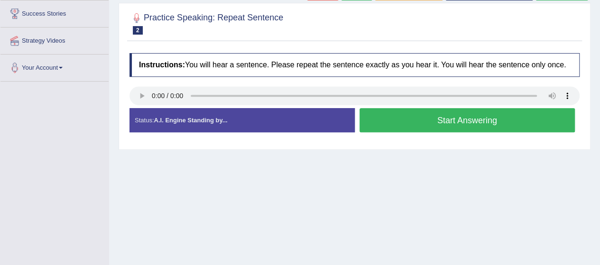
scroll to position [155, 0]
click at [402, 124] on button "Start Answering" at bounding box center [467, 120] width 216 height 24
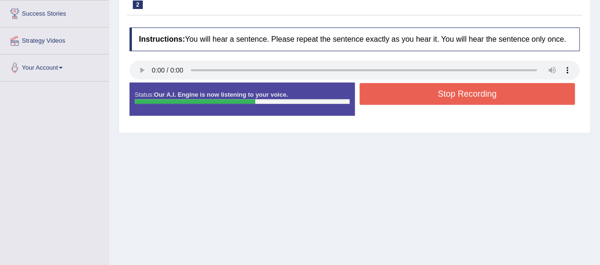
click at [439, 94] on button "Stop Recording" at bounding box center [467, 94] width 216 height 22
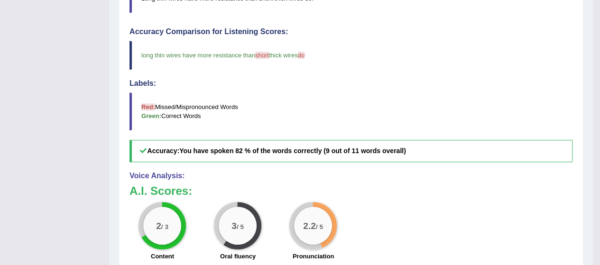
scroll to position [0, 0]
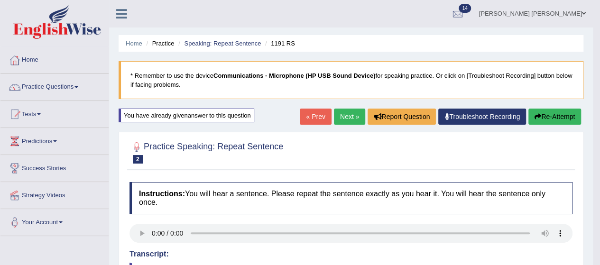
click at [350, 114] on link "Next »" at bounding box center [349, 117] width 31 height 16
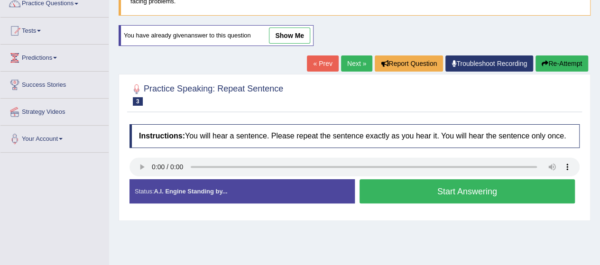
scroll to position [86, 0]
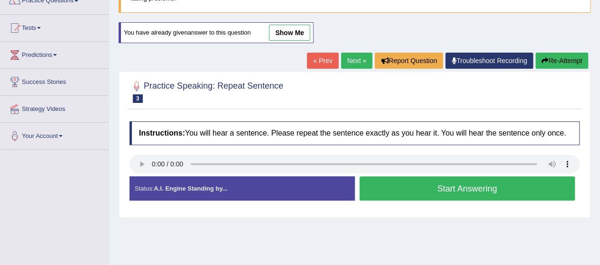
click at [402, 185] on button "Start Answering" at bounding box center [467, 188] width 216 height 24
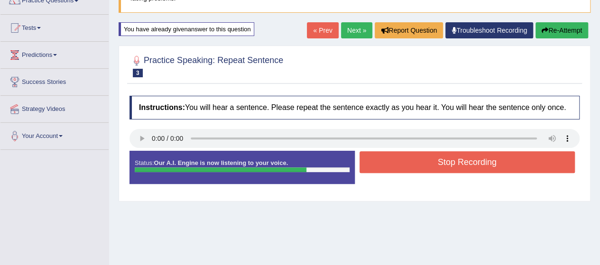
click at [556, 28] on button "Re-Attempt" at bounding box center [561, 30] width 53 height 16
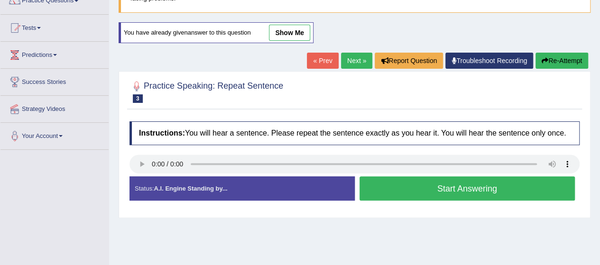
click at [387, 187] on button "Start Answering" at bounding box center [467, 188] width 216 height 24
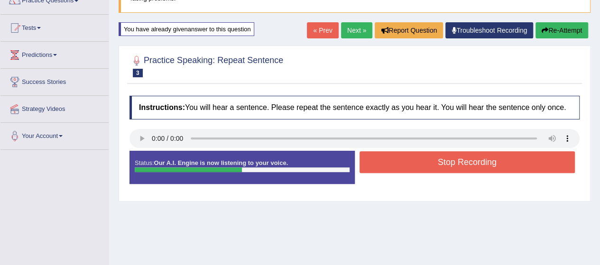
click at [415, 169] on button "Stop Recording" at bounding box center [467, 162] width 216 height 22
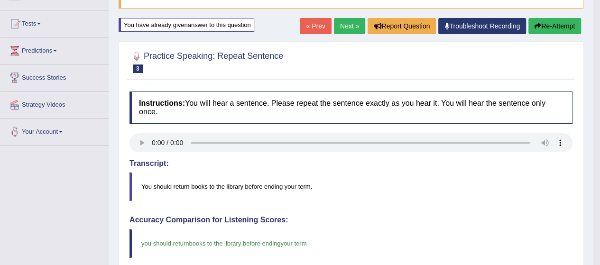
scroll to position [78, 0]
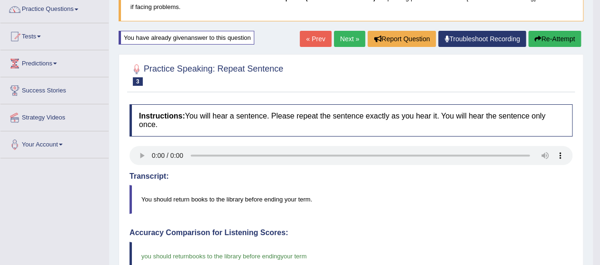
click at [345, 37] on link "Next »" at bounding box center [349, 39] width 31 height 16
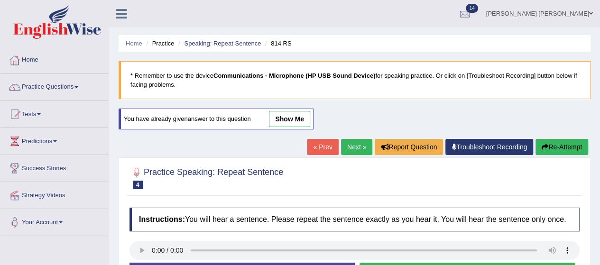
click at [276, 116] on link "show me" at bounding box center [289, 119] width 41 height 16
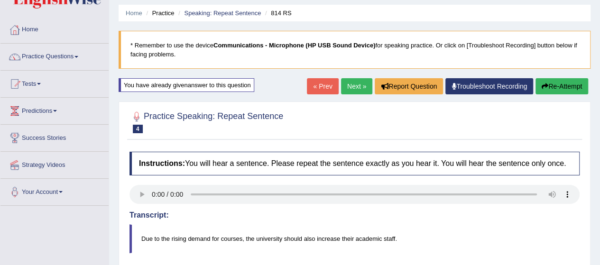
scroll to position [29, 0]
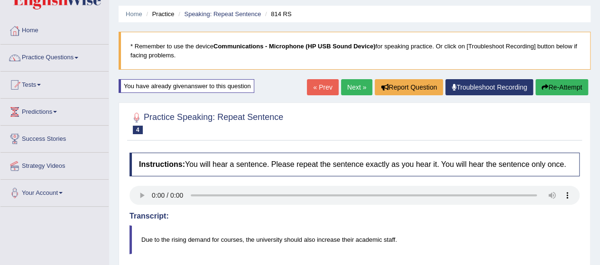
click at [350, 86] on link "Next »" at bounding box center [356, 87] width 31 height 16
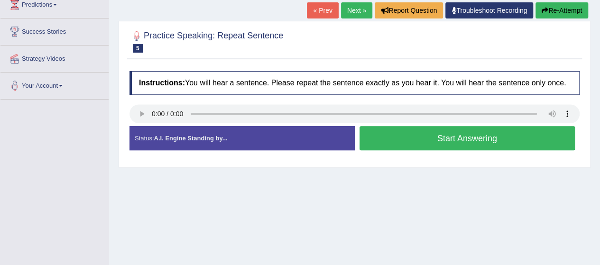
scroll to position [136, 0]
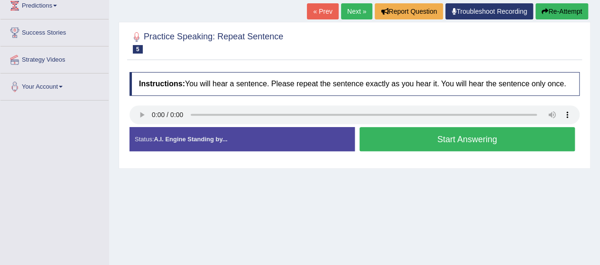
click at [379, 137] on button "Start Answering" at bounding box center [467, 139] width 216 height 24
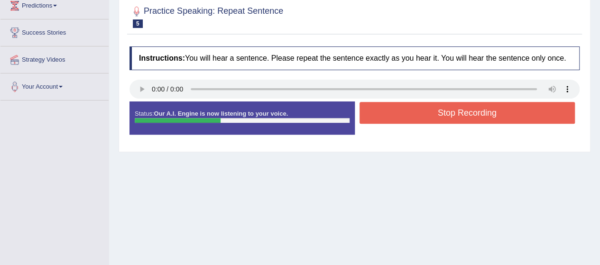
click at [393, 117] on button "Stop Recording" at bounding box center [467, 113] width 216 height 22
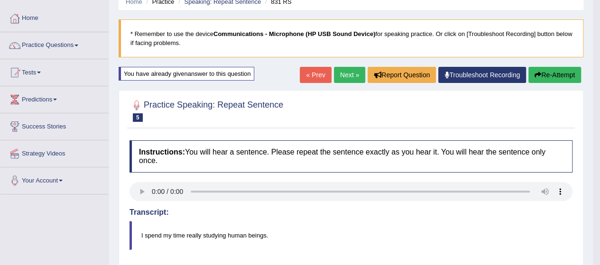
scroll to position [41, 0]
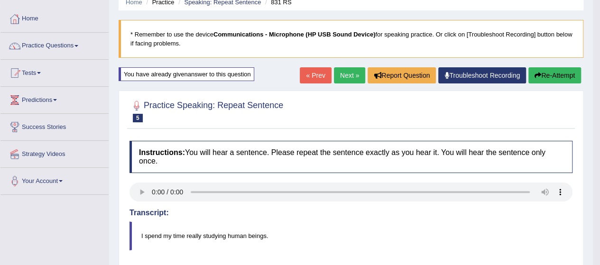
click at [535, 72] on icon "button" at bounding box center [537, 75] width 7 height 7
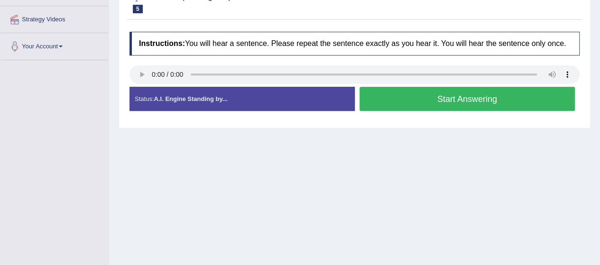
scroll to position [181, 0]
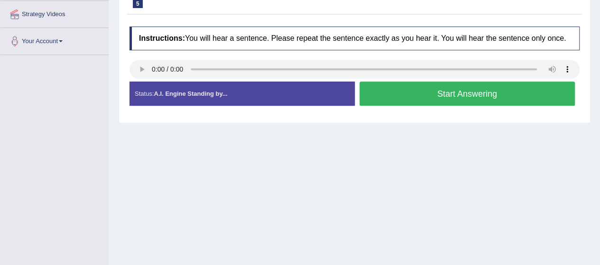
click at [434, 97] on button "Start Answering" at bounding box center [467, 94] width 216 height 24
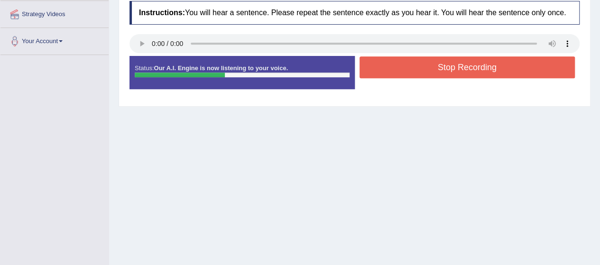
click at [437, 68] on button "Stop Recording" at bounding box center [467, 67] width 216 height 22
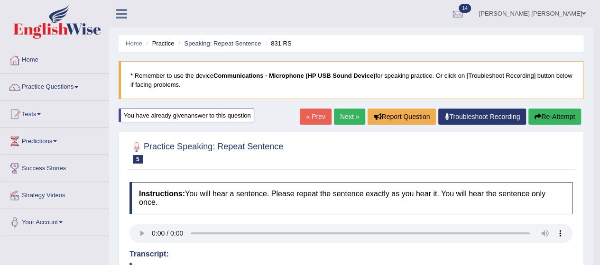
scroll to position [100, 0]
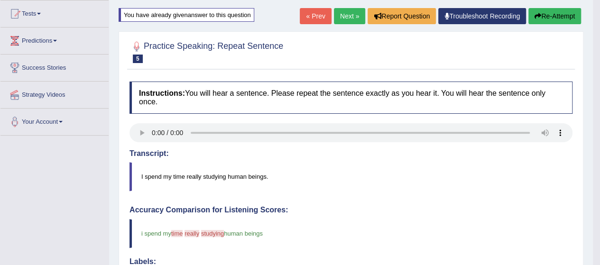
click at [543, 13] on button "Re-Attempt" at bounding box center [554, 16] width 53 height 16
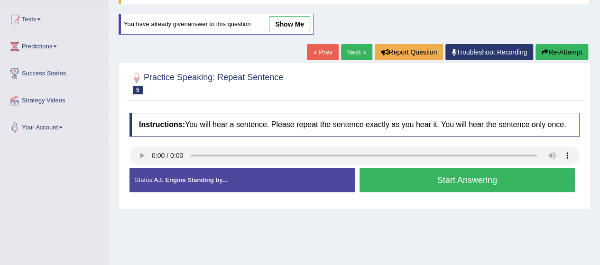
click at [451, 170] on button "Start Answering" at bounding box center [467, 180] width 216 height 24
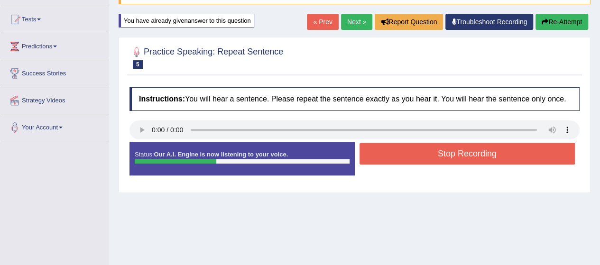
click at [455, 155] on button "Stop Recording" at bounding box center [467, 154] width 216 height 22
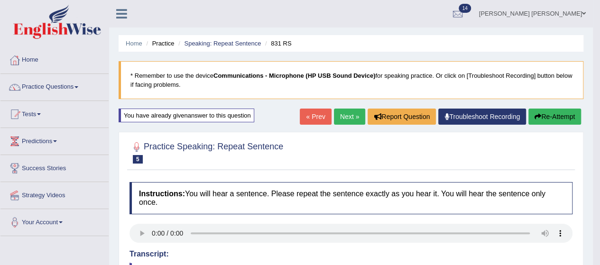
click at [349, 117] on link "Next »" at bounding box center [349, 117] width 31 height 16
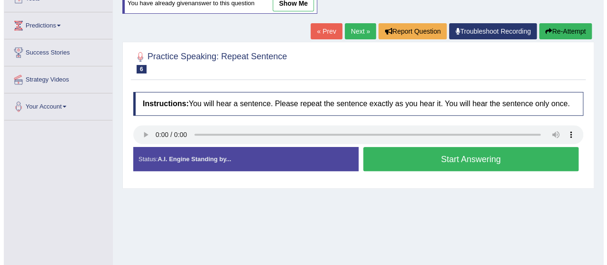
scroll to position [117, 0]
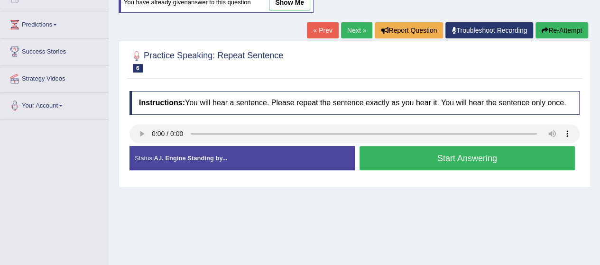
click at [408, 151] on button "Start Answering" at bounding box center [467, 158] width 216 height 24
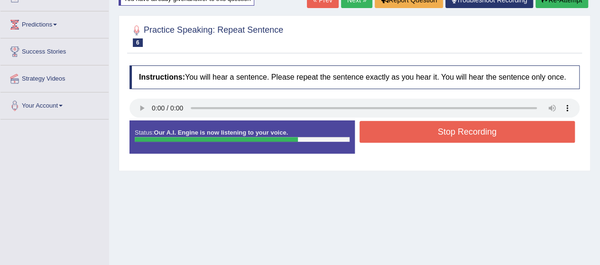
click at [477, 129] on button "Stop Recording" at bounding box center [467, 132] width 216 height 22
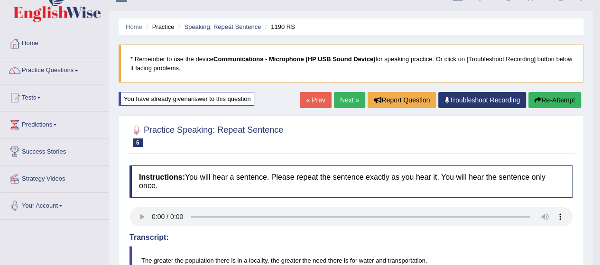
scroll to position [0, 0]
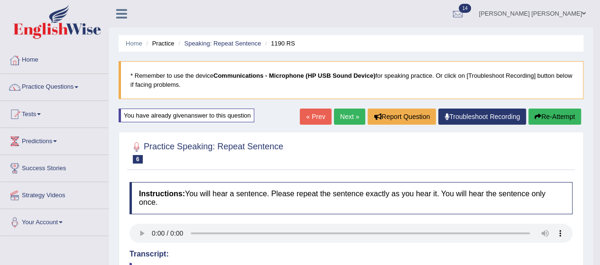
click at [557, 111] on button "Re-Attempt" at bounding box center [554, 117] width 53 height 16
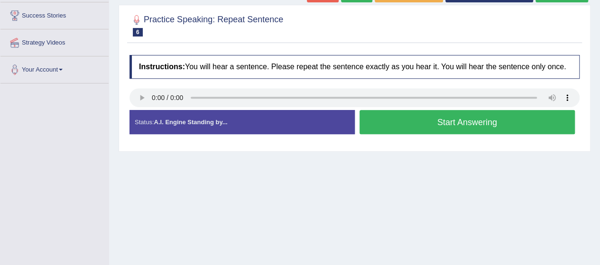
scroll to position [155, 0]
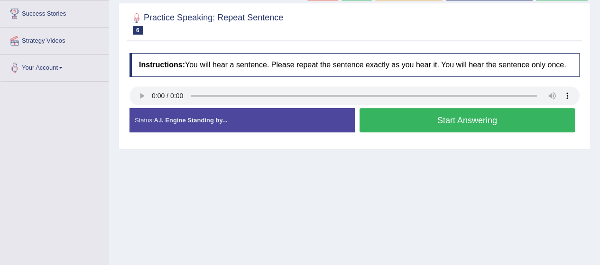
click at [404, 120] on button "Start Answering" at bounding box center [467, 120] width 216 height 24
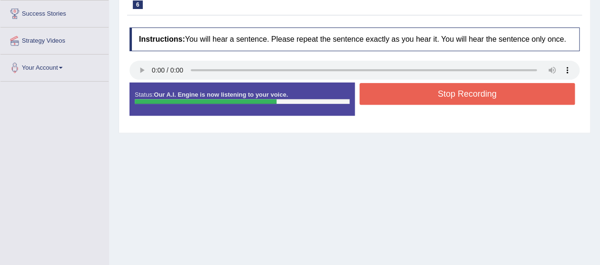
click at [410, 93] on button "Stop Recording" at bounding box center [467, 94] width 216 height 22
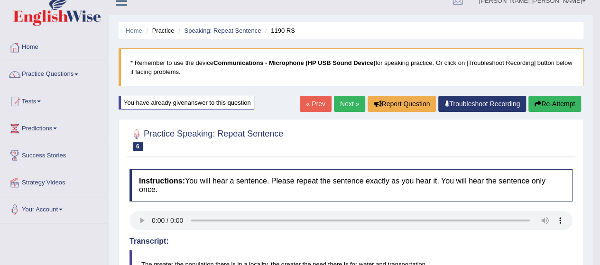
scroll to position [0, 0]
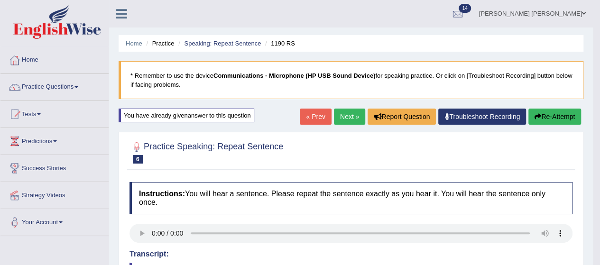
click at [462, 252] on h4 "Transcript:" at bounding box center [350, 254] width 443 height 9
